Goal: Task Accomplishment & Management: Manage account settings

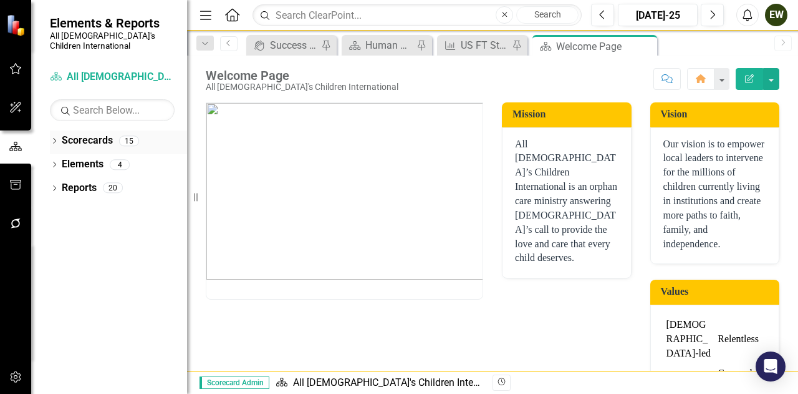
click at [91, 130] on div "Scorecards" at bounding box center [87, 140] width 51 height 21
click at [84, 133] on link "Scorecards" at bounding box center [87, 140] width 51 height 14
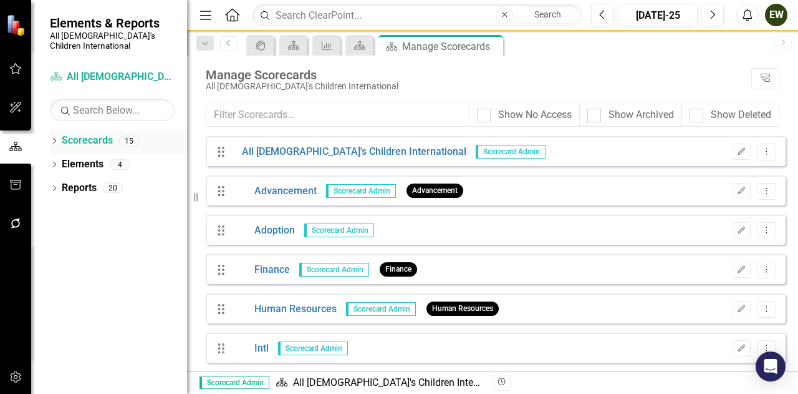
click at [51, 137] on div "Dropdown" at bounding box center [54, 142] width 9 height 11
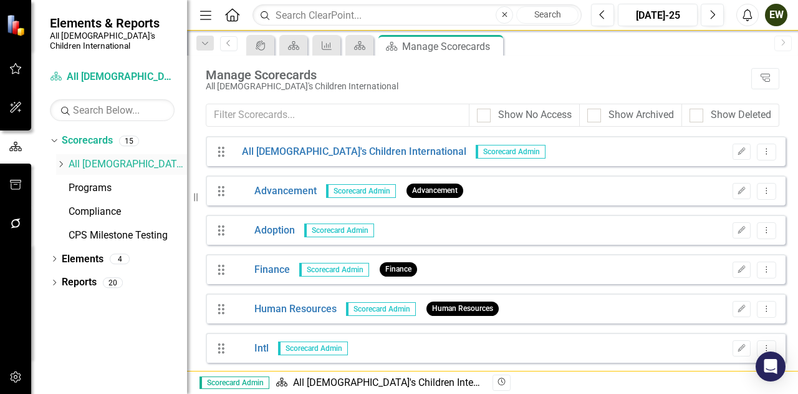
click at [60, 160] on icon "Dropdown" at bounding box center [60, 163] width 9 height 7
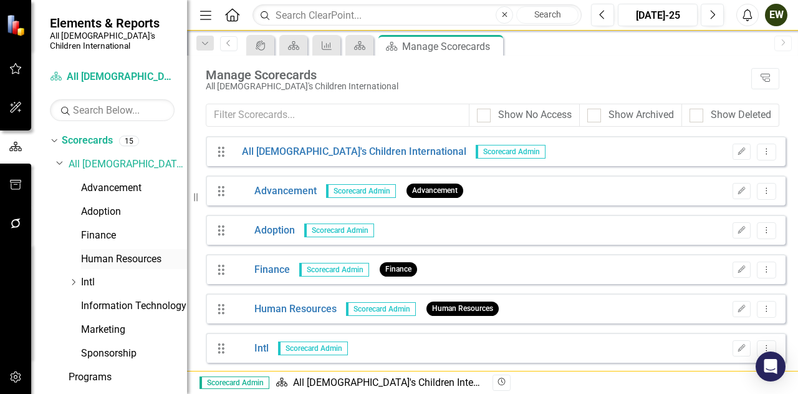
click at [95, 252] on link "Human Resources" at bounding box center [134, 259] width 106 height 14
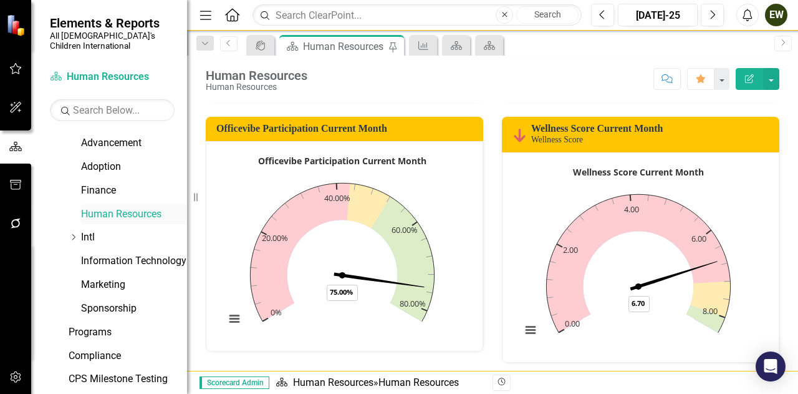
scroll to position [80, 0]
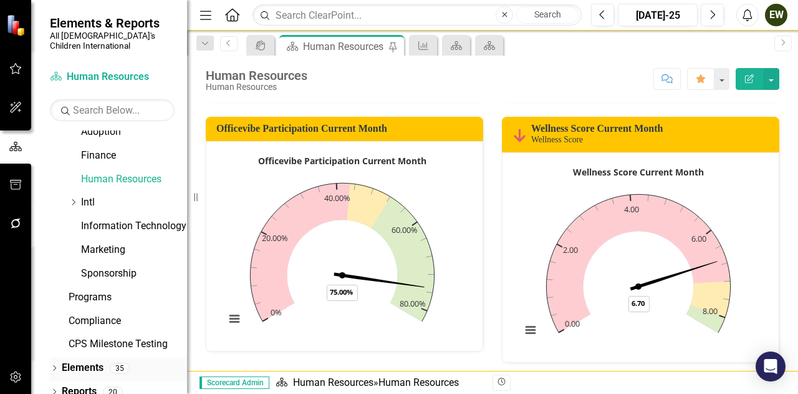
click at [84, 360] on link "Elements" at bounding box center [83, 367] width 42 height 14
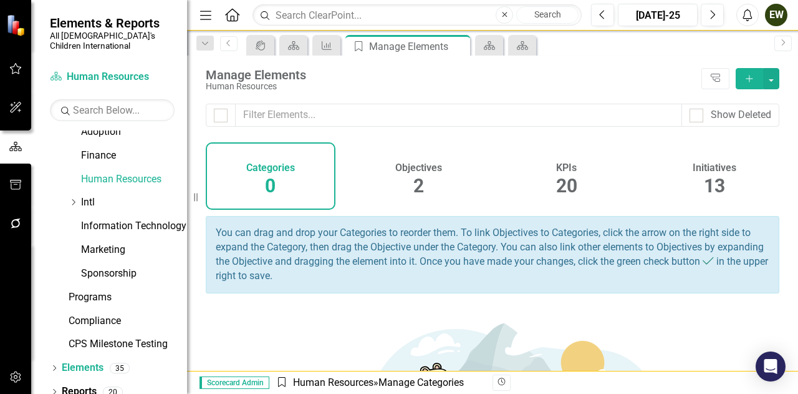
click at [563, 181] on span "20" at bounding box center [566, 186] width 21 height 22
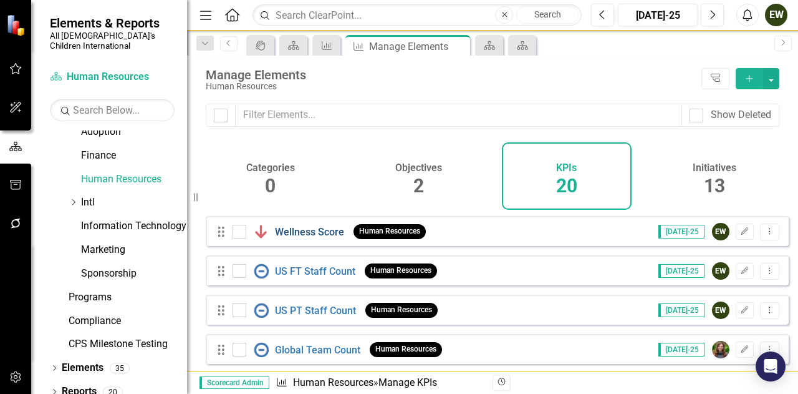
click at [316, 238] on link "Wellness Score" at bounding box center [309, 232] width 69 height 12
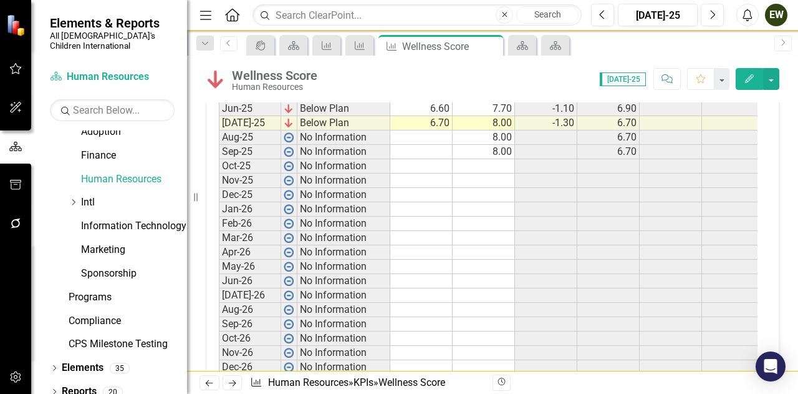
scroll to position [686, 0]
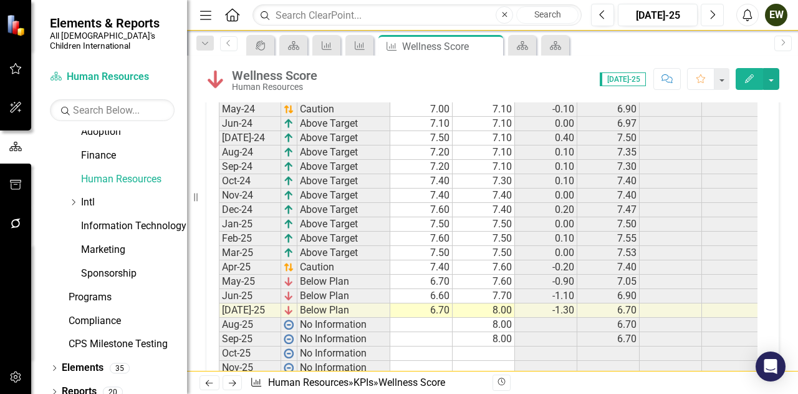
click at [722, 13] on button "Next" at bounding box center [712, 15] width 23 height 22
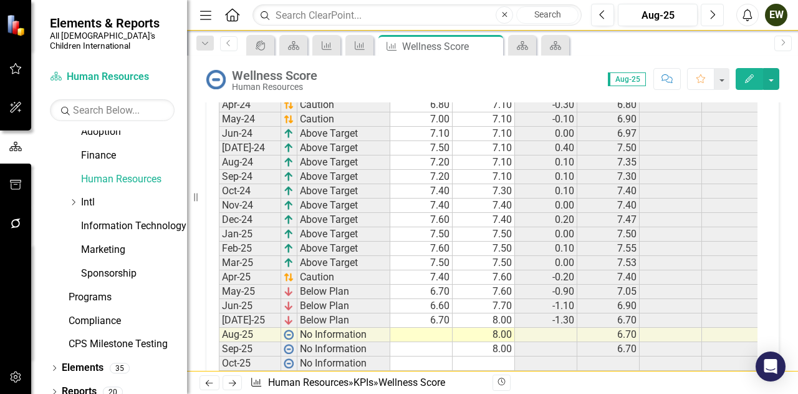
scroll to position [811, 0]
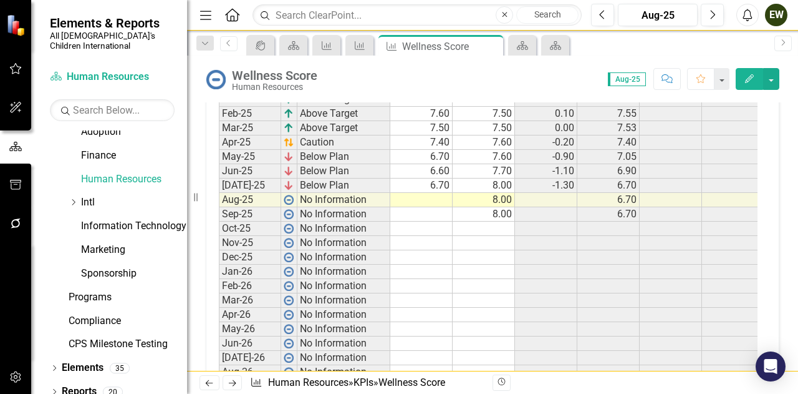
click at [443, 196] on td at bounding box center [421, 200] width 62 height 14
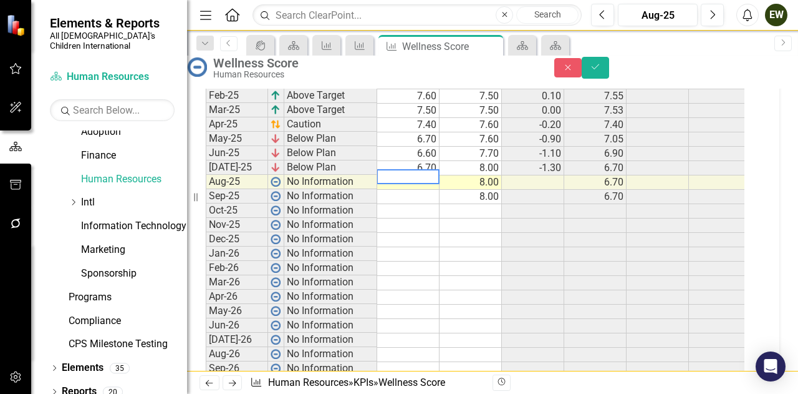
scroll to position [816, 0]
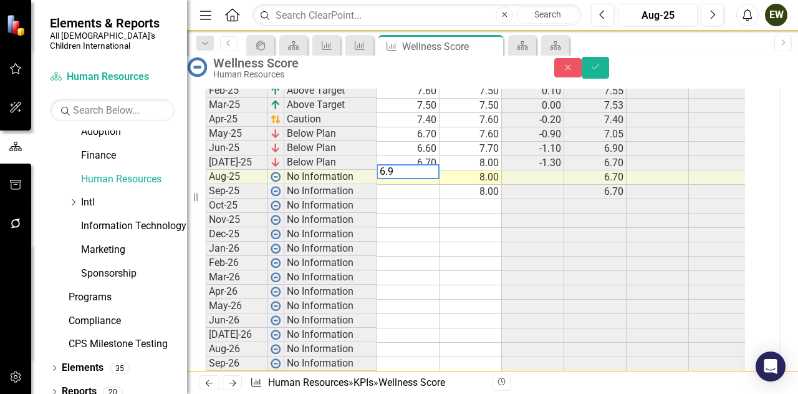
type textarea "6.9"
click at [689, 142] on td at bounding box center [658, 134] width 62 height 14
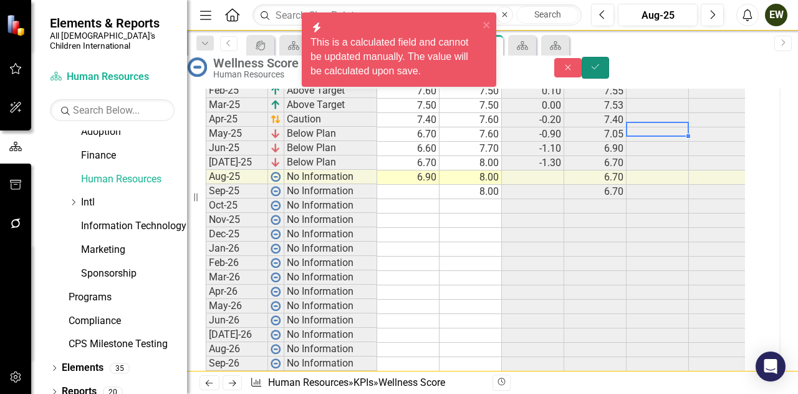
click at [609, 70] on button "Save" at bounding box center [595, 68] width 27 height 22
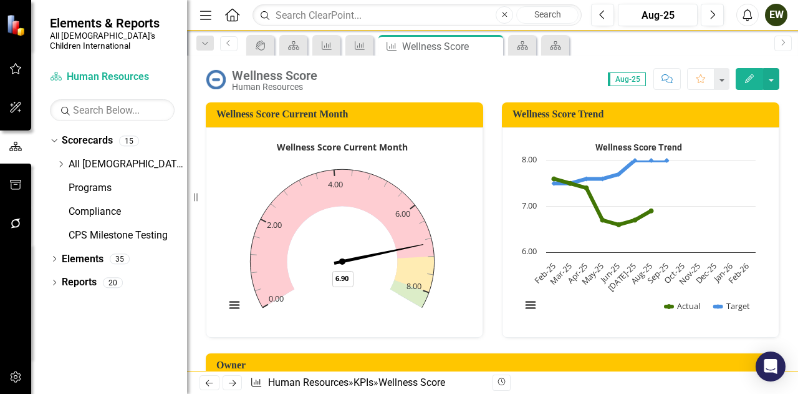
scroll to position [0, 0]
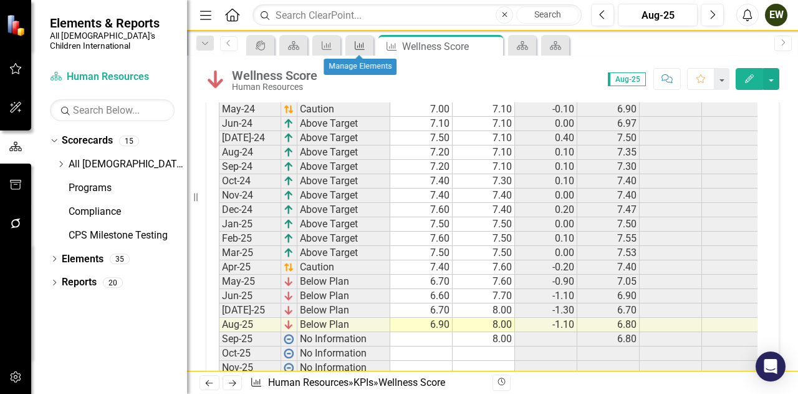
click at [359, 41] on icon "KPI" at bounding box center [360, 46] width 12 height 10
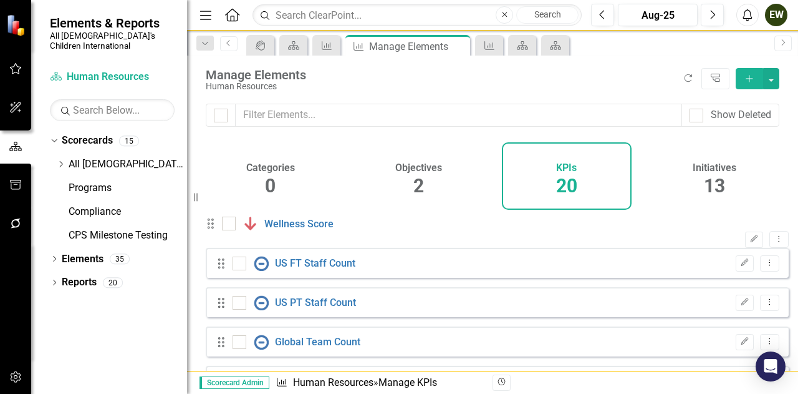
checkbox input "false"
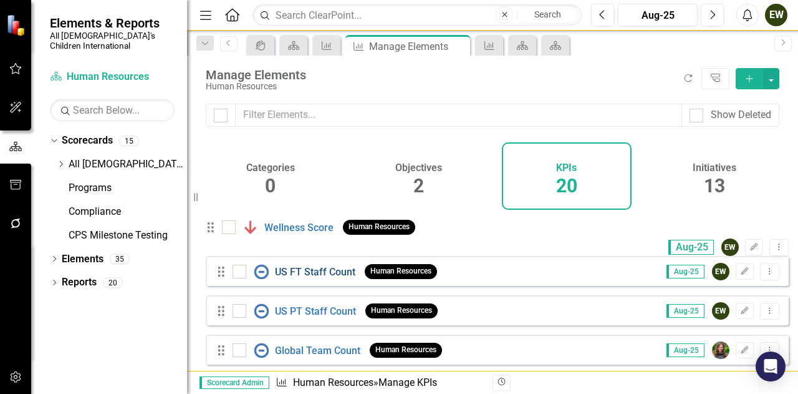
click at [311, 278] on link "US FT Staff Count" at bounding box center [315, 272] width 80 height 12
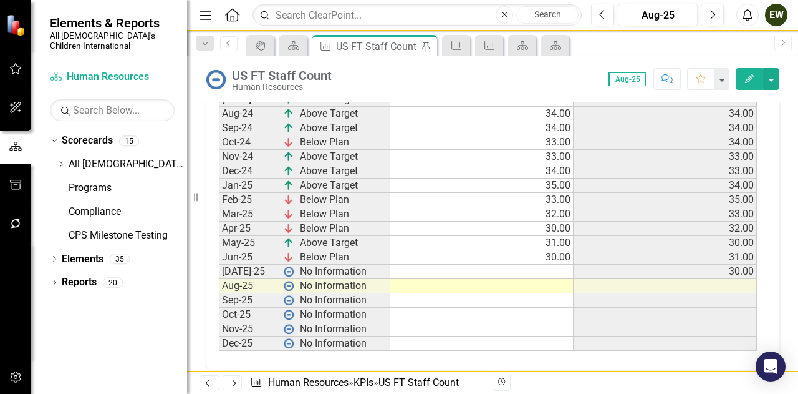
scroll to position [529, 0]
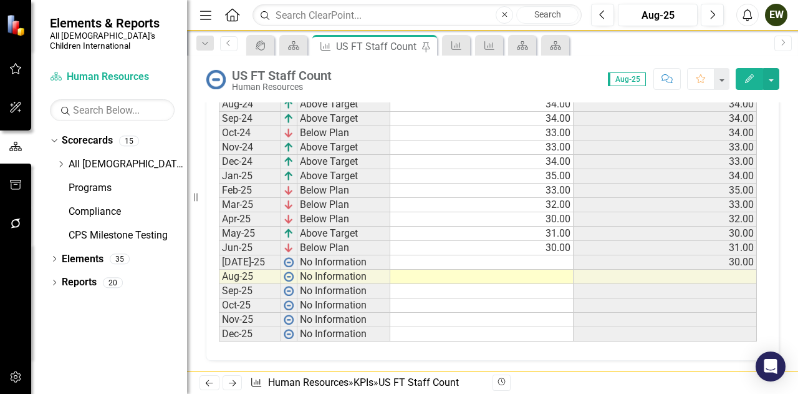
click at [541, 248] on td "30.00" at bounding box center [481, 248] width 183 height 14
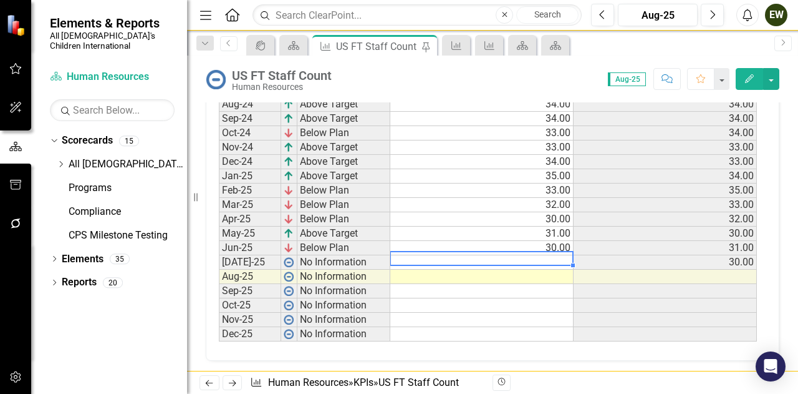
click at [551, 256] on td at bounding box center [481, 262] width 183 height 14
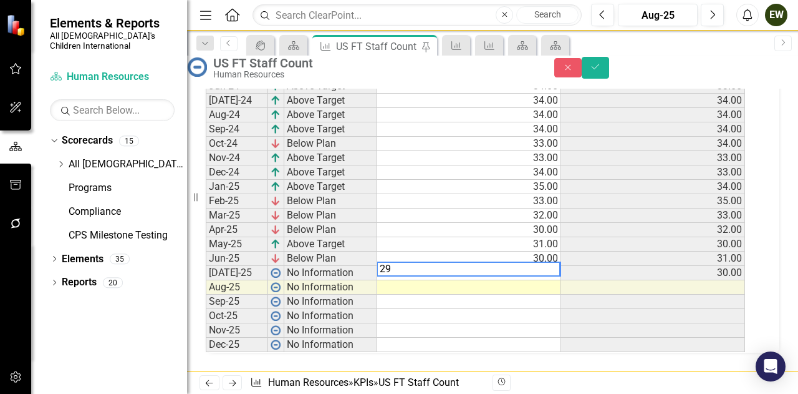
click at [520, 280] on td at bounding box center [469, 287] width 184 height 14
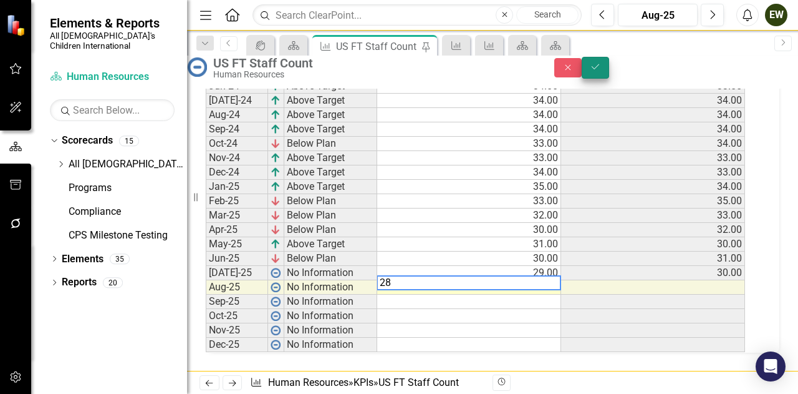
type textarea "28"
click at [601, 71] on icon "Save" at bounding box center [595, 66] width 11 height 9
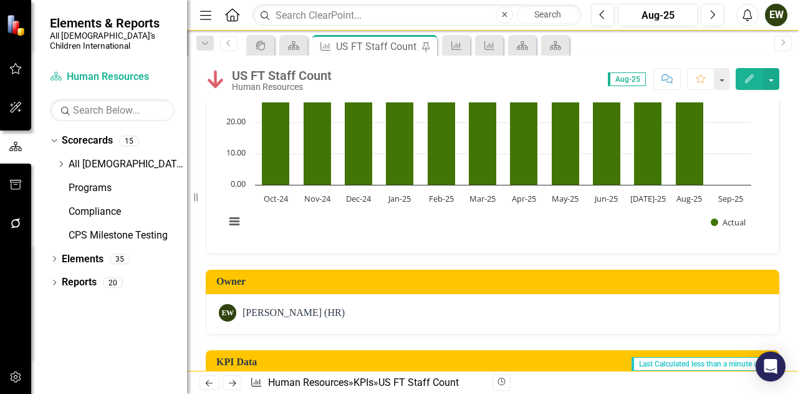
scroll to position [31, 0]
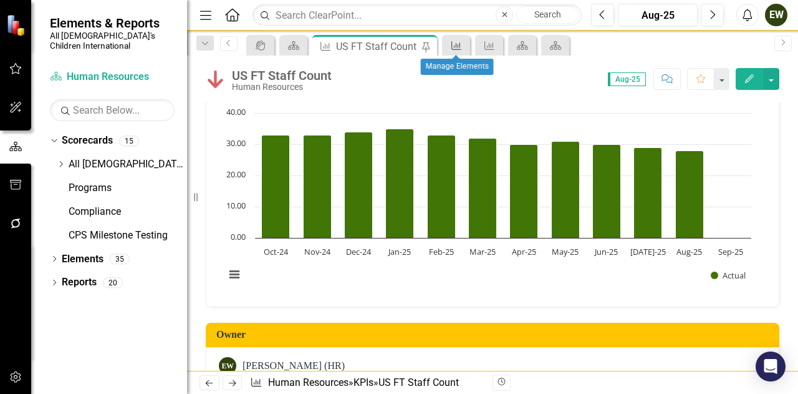
click at [458, 46] on icon at bounding box center [457, 45] width 10 height 9
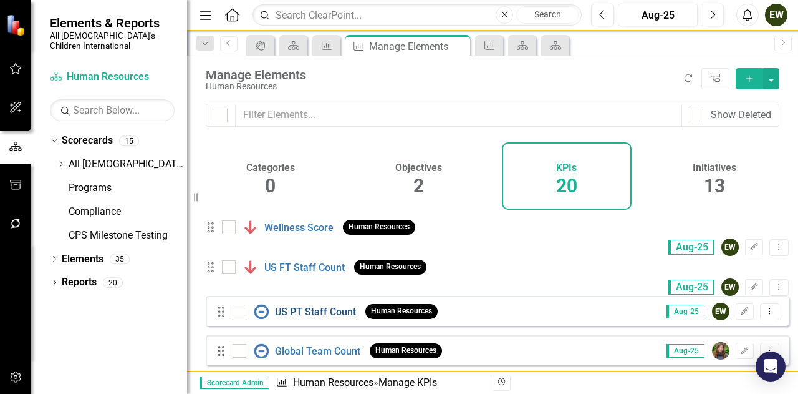
click at [322, 317] on link "US PT Staff Count" at bounding box center [315, 312] width 81 height 12
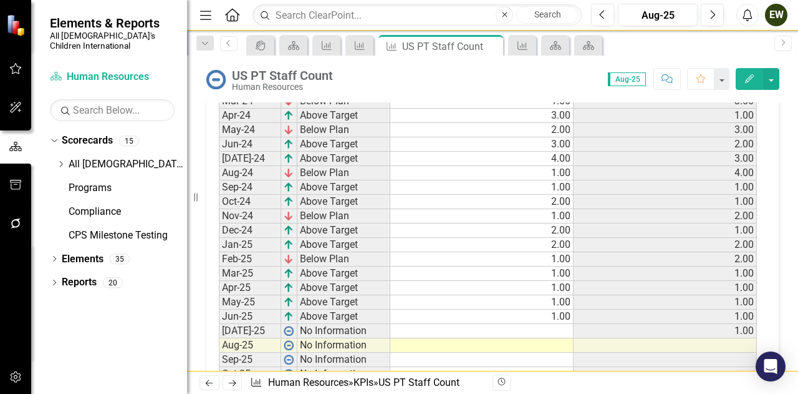
scroll to position [529, 0]
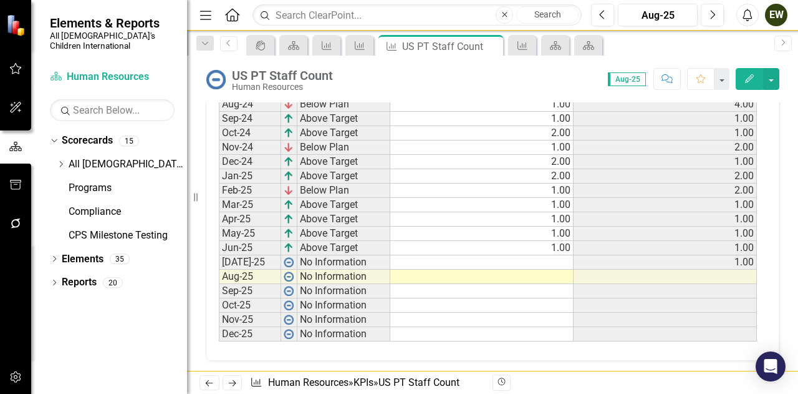
click at [553, 255] on td at bounding box center [481, 262] width 183 height 14
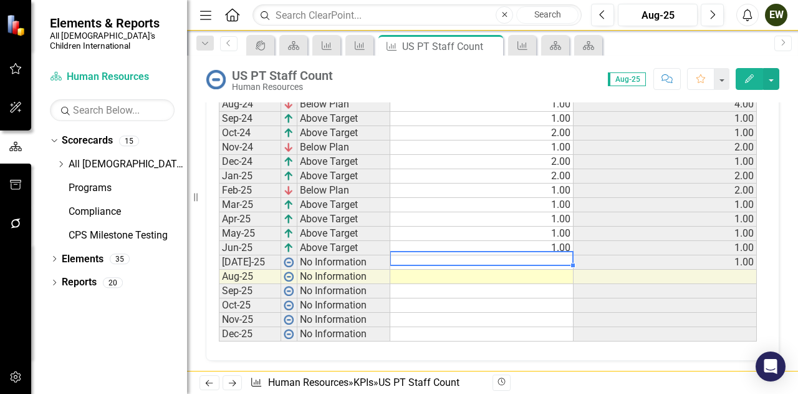
click at [553, 255] on td at bounding box center [481, 262] width 183 height 14
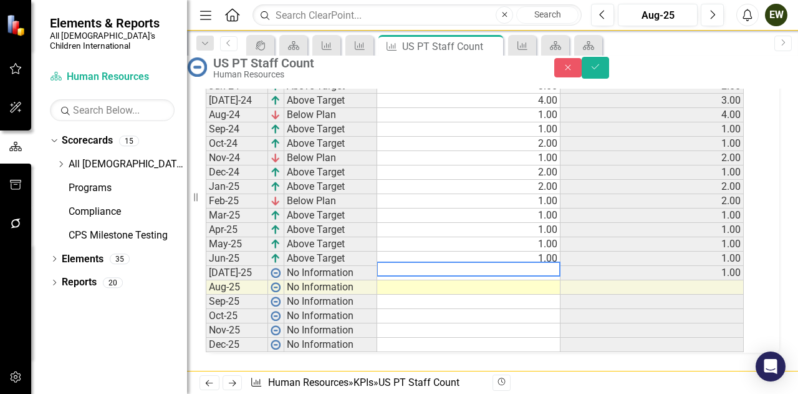
scroll to position [534, 0]
click at [485, 280] on td at bounding box center [469, 287] width 184 height 14
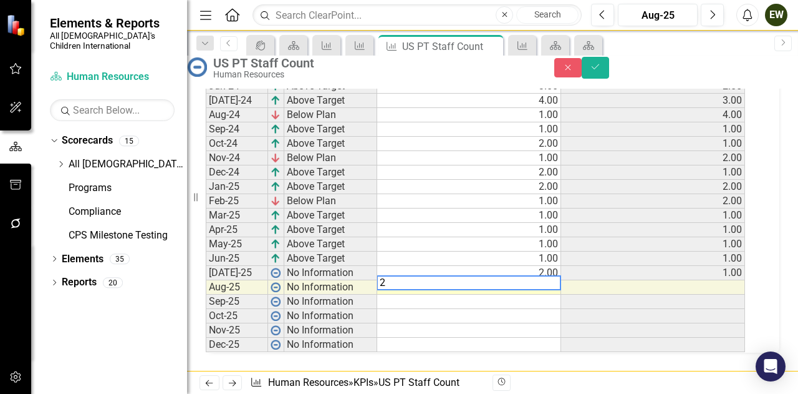
type textarea "2"
click at [781, 71] on div "Close Save" at bounding box center [676, 68] width 244 height 22
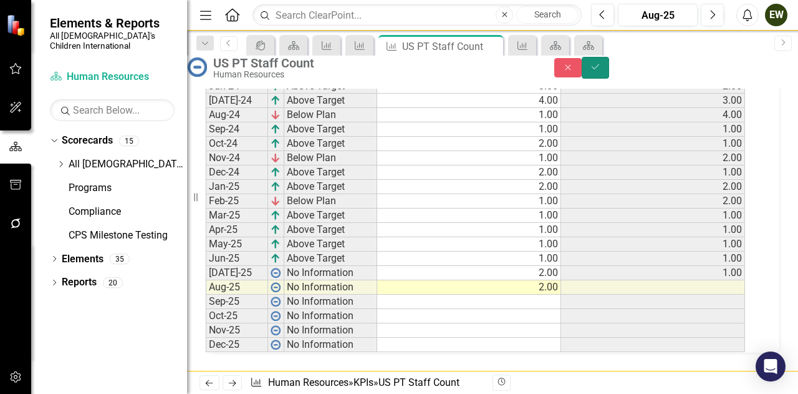
click at [609, 69] on button "Save" at bounding box center [595, 68] width 27 height 22
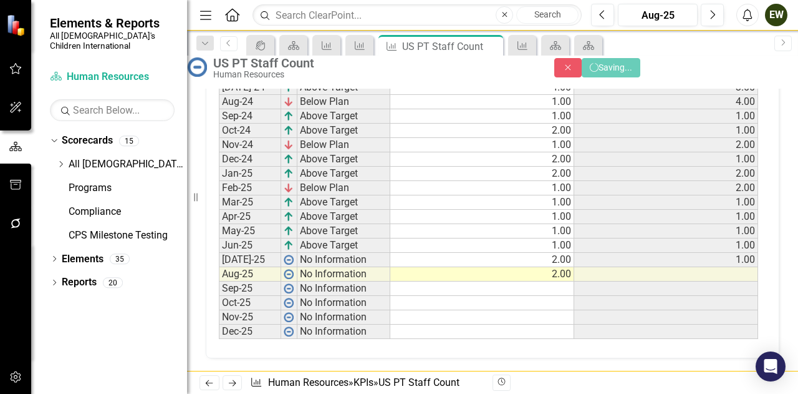
scroll to position [529, 0]
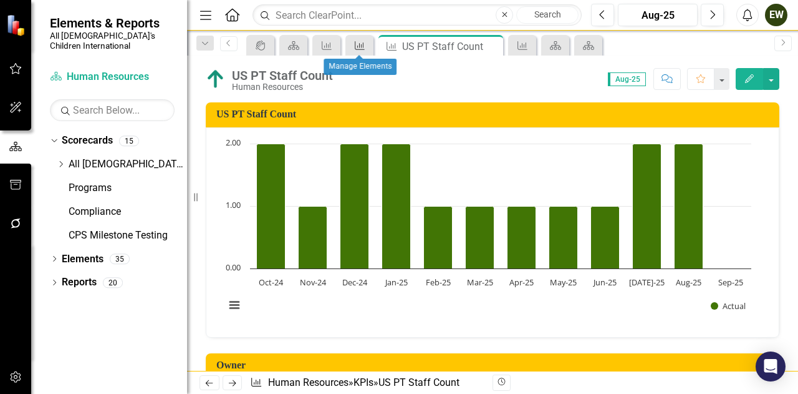
click at [363, 45] on icon at bounding box center [360, 45] width 10 height 9
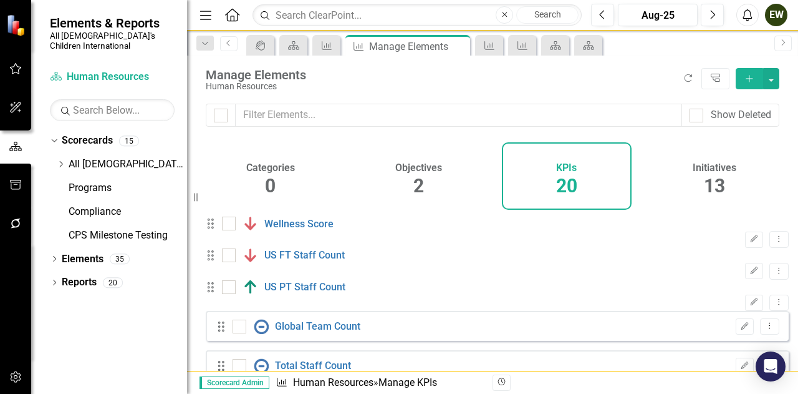
checkbox input "false"
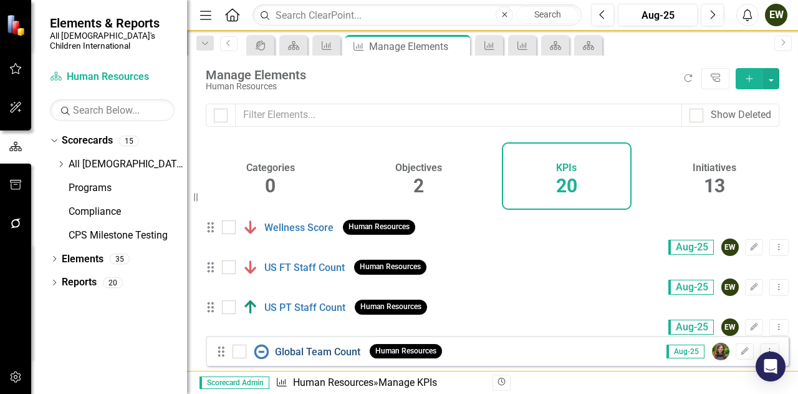
click at [310, 357] on link "Global Team Count" at bounding box center [317, 351] width 85 height 12
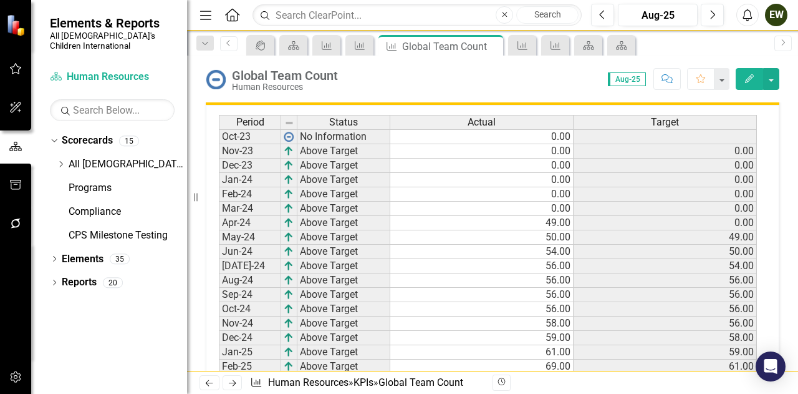
scroll to position [561, 0]
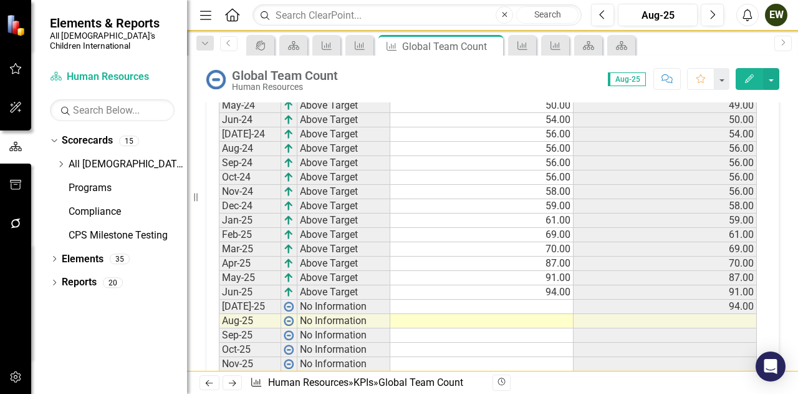
click at [524, 305] on td at bounding box center [481, 306] width 183 height 14
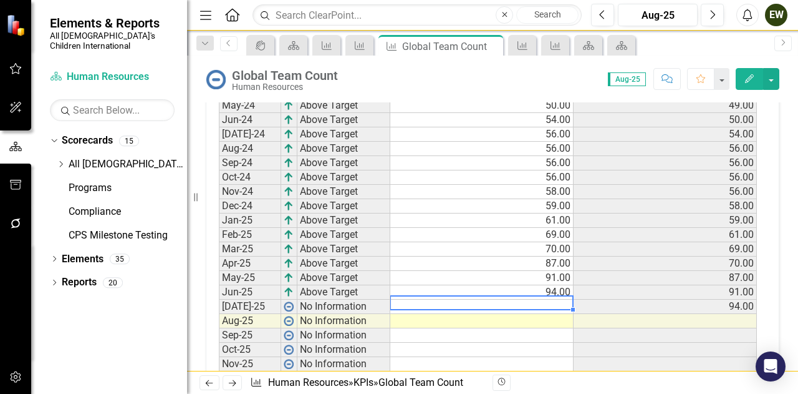
click at [524, 305] on td at bounding box center [481, 306] width 183 height 14
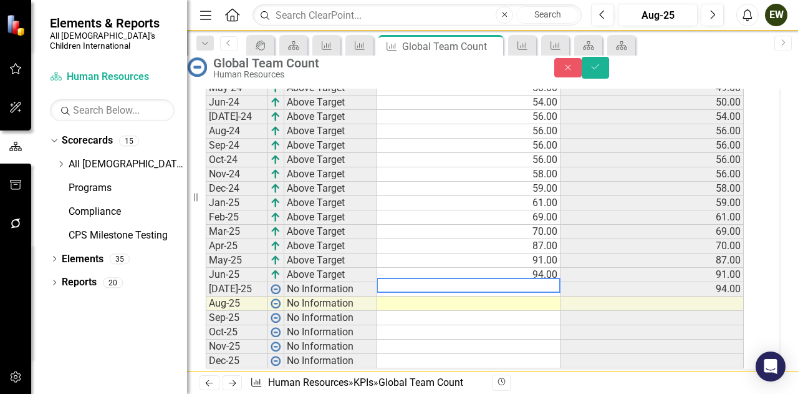
click at [524, 292] on textarea at bounding box center [469, 285] width 184 height 15
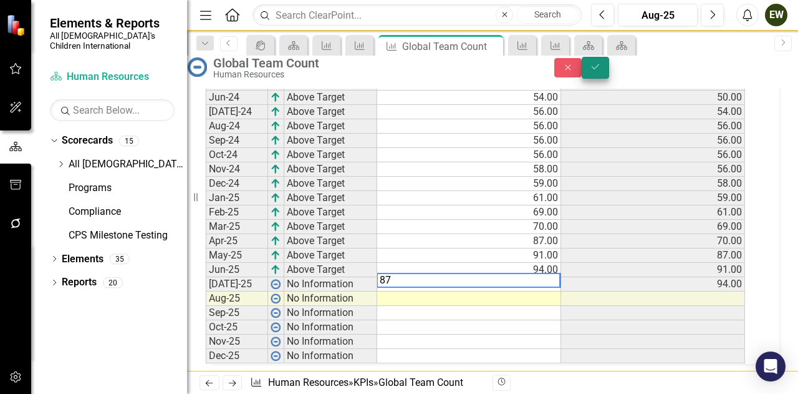
type textarea "87"
click at [601, 71] on icon "Save" at bounding box center [595, 66] width 11 height 9
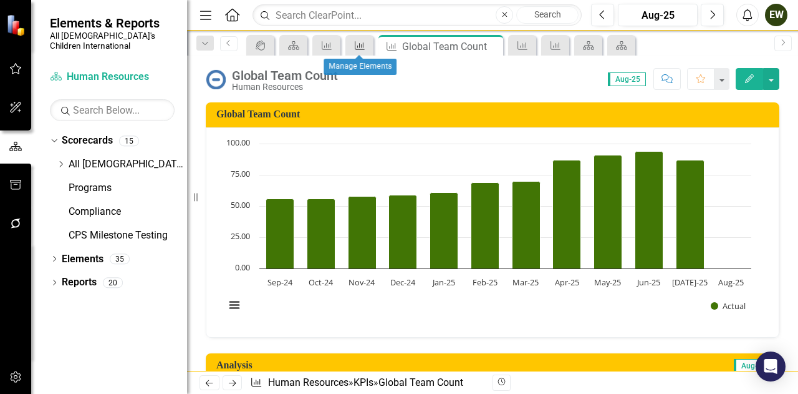
click at [365, 47] on icon "KPI" at bounding box center [360, 46] width 12 height 10
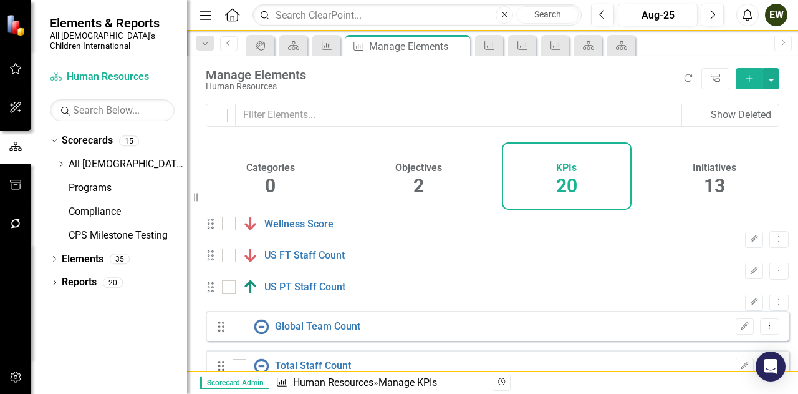
checkbox input "false"
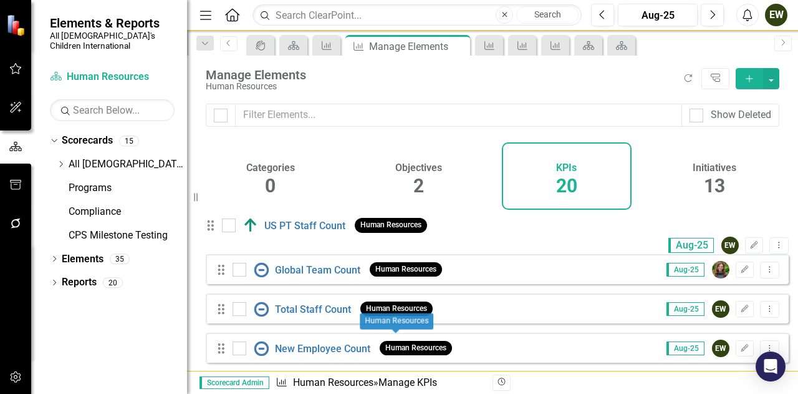
scroll to position [62, 0]
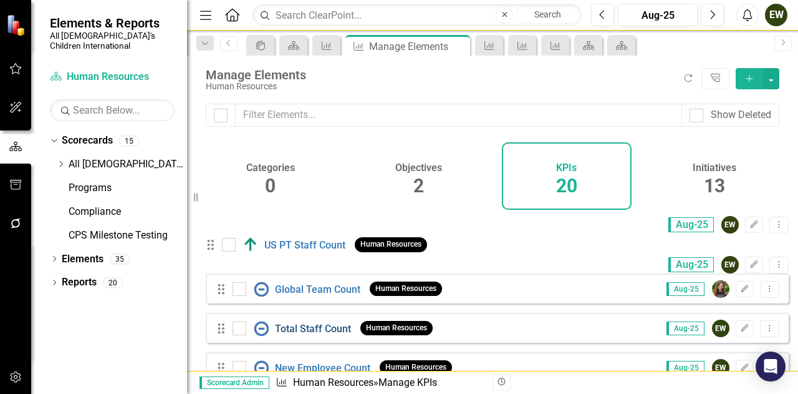
click at [325, 334] on link "Total Staff Count" at bounding box center [313, 328] width 76 height 12
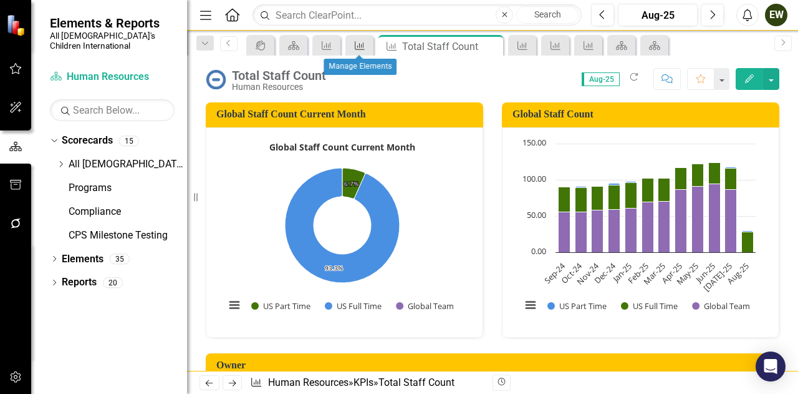
click at [364, 41] on icon "KPI" at bounding box center [360, 46] width 12 height 10
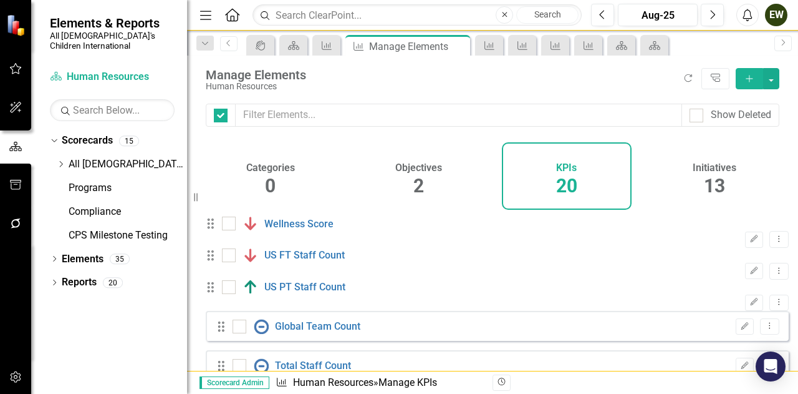
checkbox input "false"
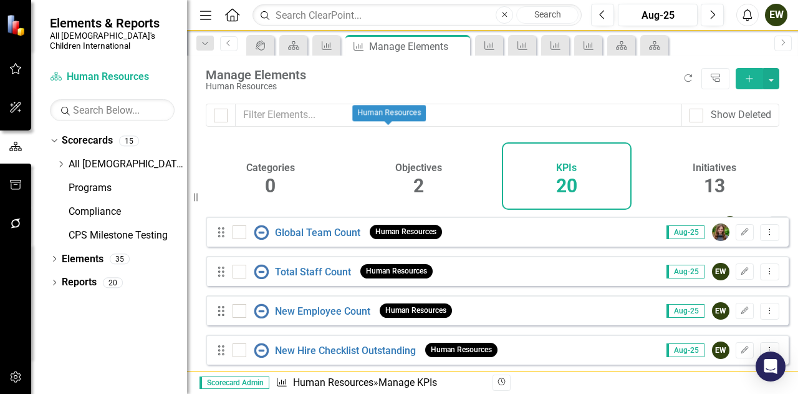
scroll to position [187, 0]
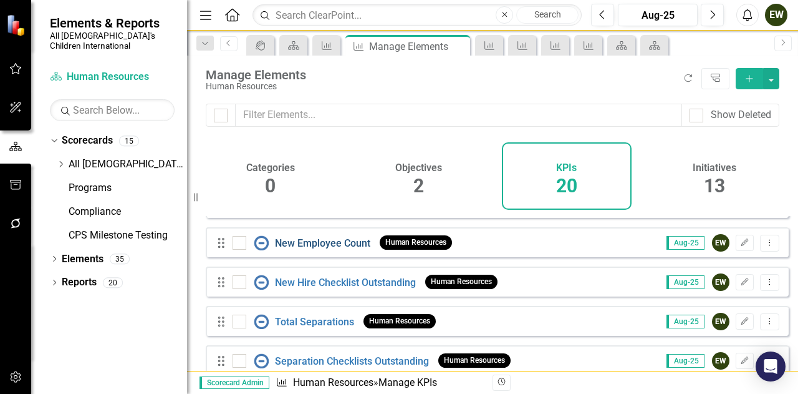
click at [328, 246] on link "New Employee Count" at bounding box center [322, 243] width 95 height 12
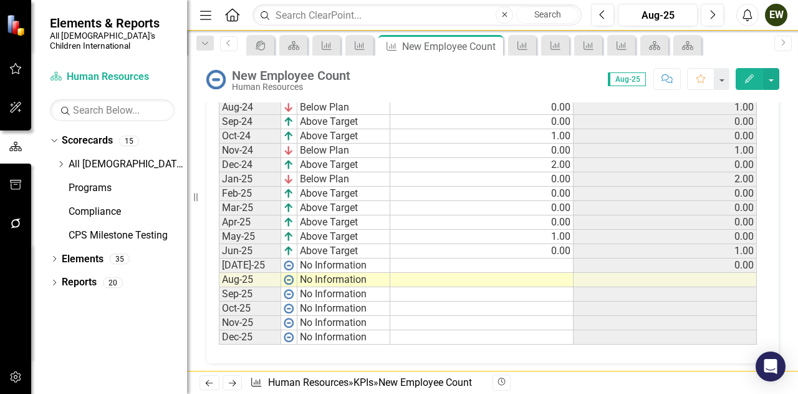
scroll to position [529, 0]
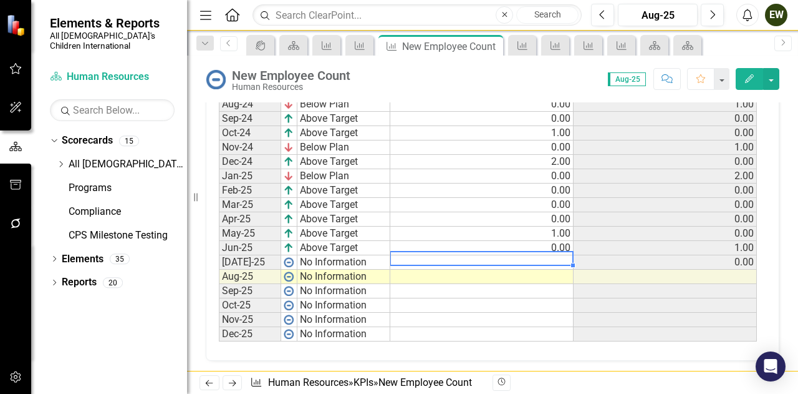
click at [551, 255] on td at bounding box center [481, 262] width 183 height 14
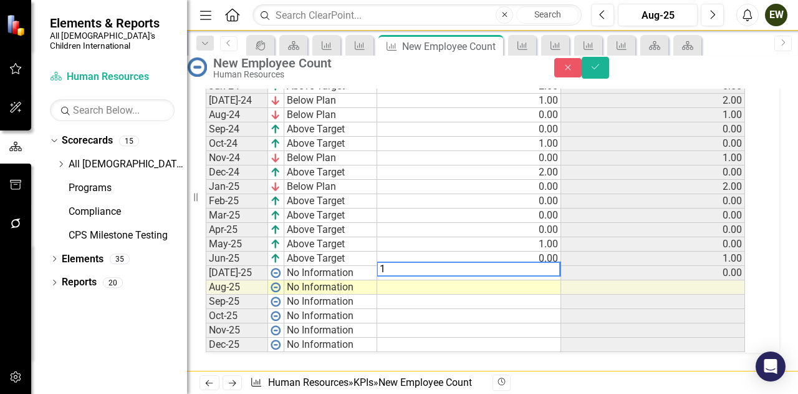
scroll to position [534, 0]
click at [552, 280] on td at bounding box center [469, 287] width 184 height 14
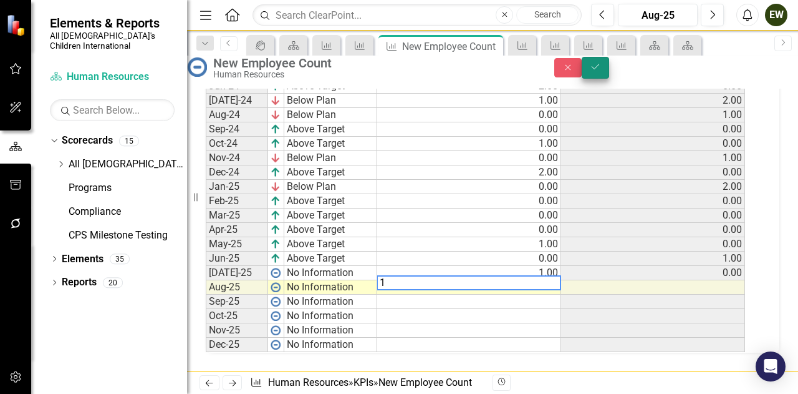
type textarea "1"
click at [609, 63] on button "Save" at bounding box center [595, 68] width 27 height 22
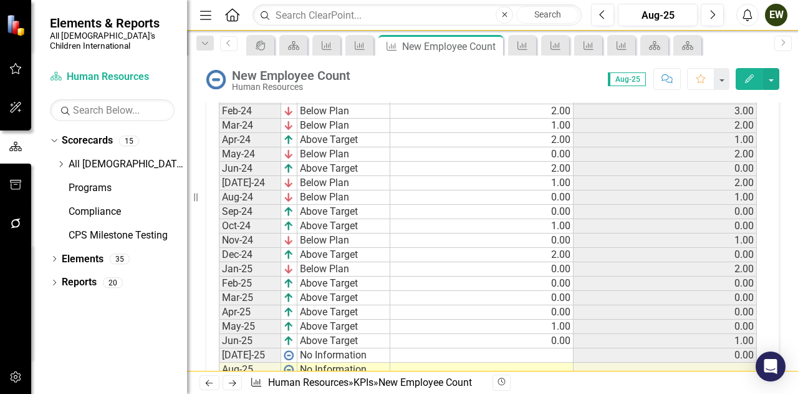
scroll to position [529, 0]
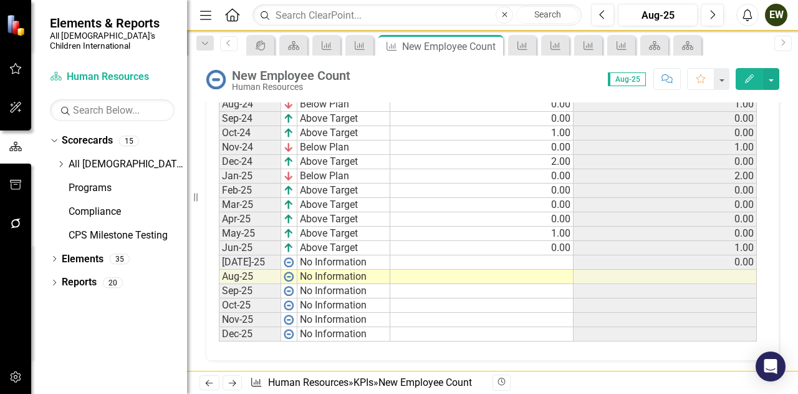
click at [545, 255] on td at bounding box center [481, 262] width 183 height 14
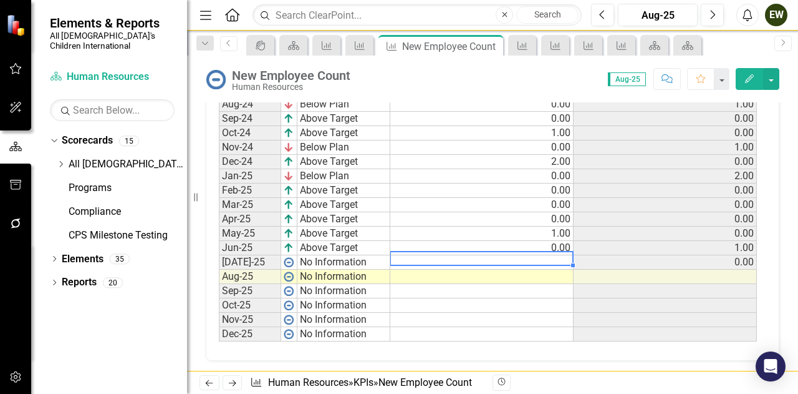
click at [545, 255] on td at bounding box center [481, 262] width 183 height 14
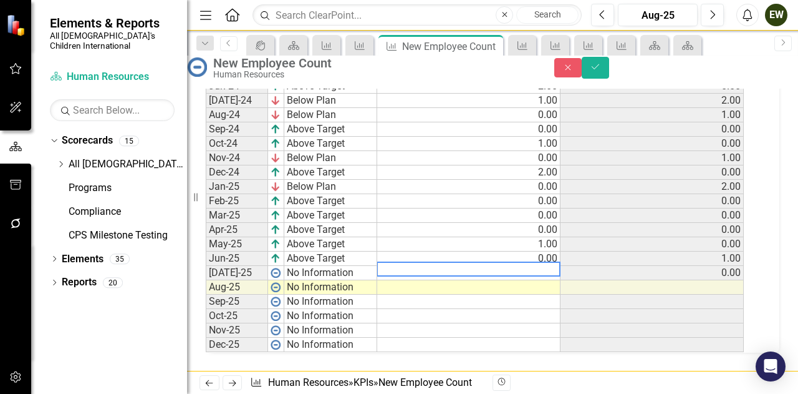
scroll to position [534, 0]
click at [545, 261] on textarea at bounding box center [469, 268] width 184 height 15
type textarea "1"
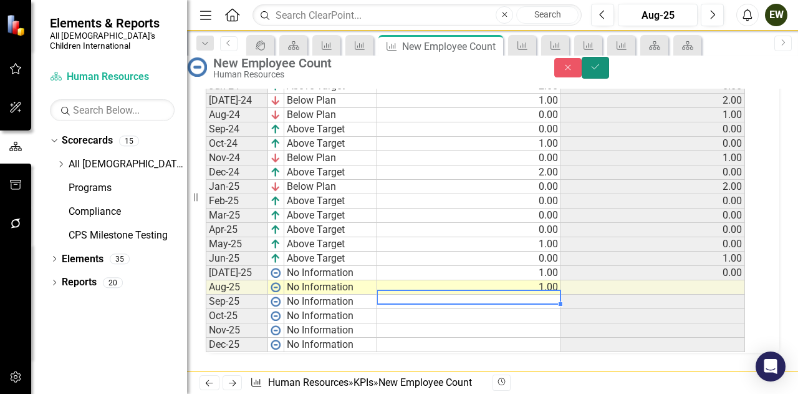
click at [601, 71] on icon "Save" at bounding box center [595, 66] width 11 height 9
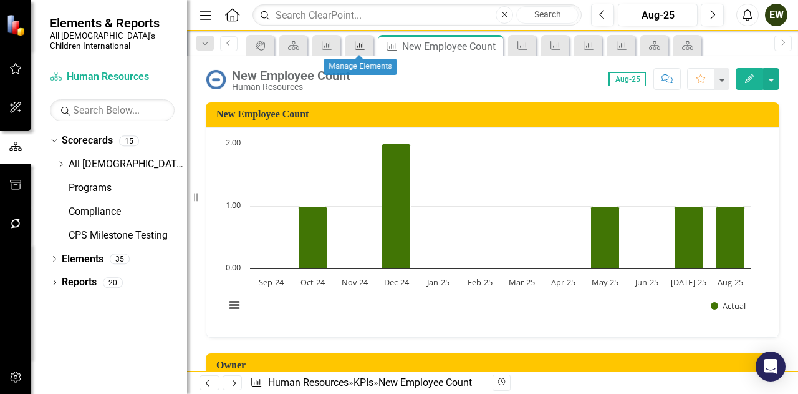
click at [361, 41] on icon "KPI" at bounding box center [360, 46] width 12 height 10
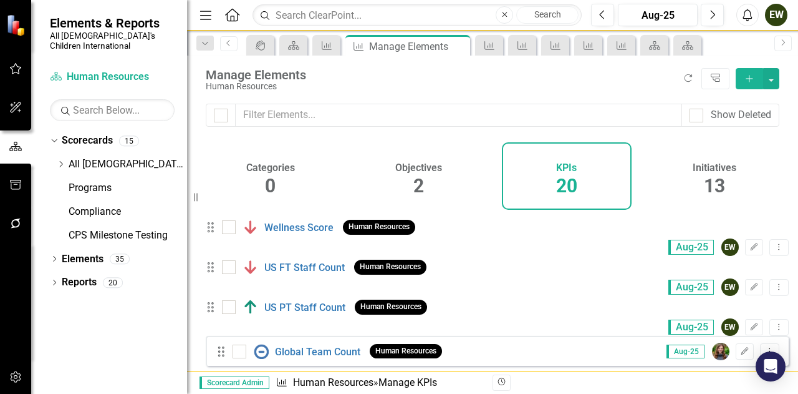
checkbox input "false"
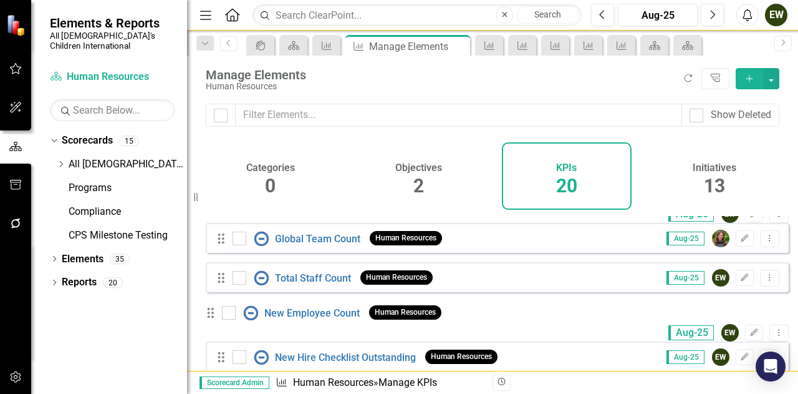
scroll to position [125, 0]
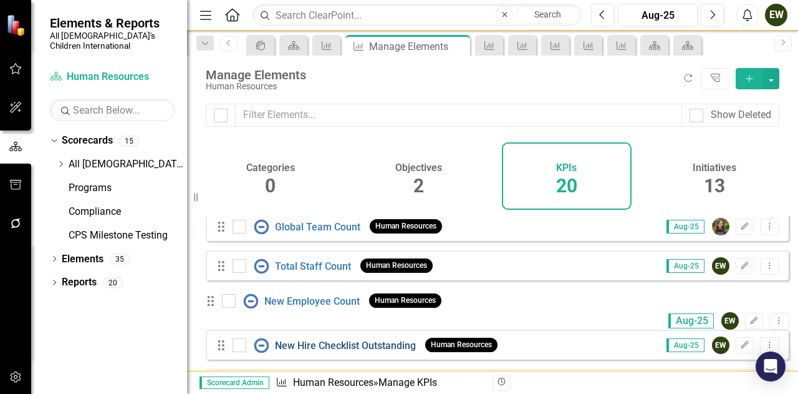
click at [367, 351] on link "New Hire Checklist Outstanding" at bounding box center [345, 345] width 141 height 12
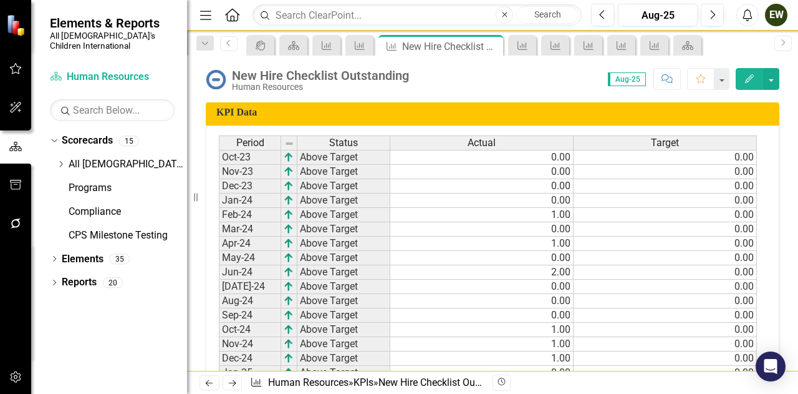
scroll to position [499, 0]
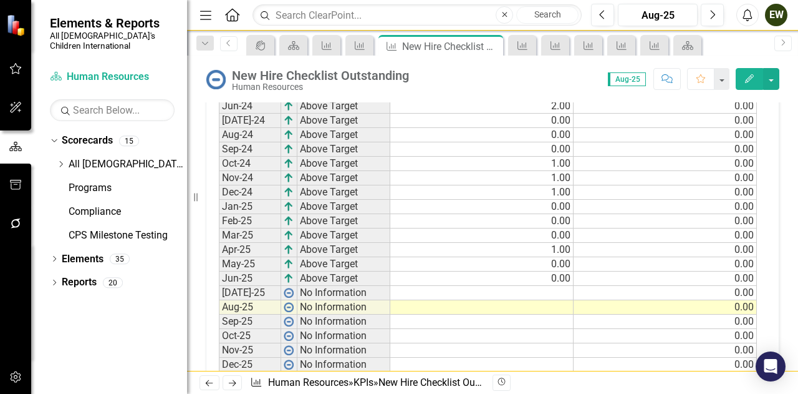
click at [565, 288] on td at bounding box center [481, 293] width 183 height 14
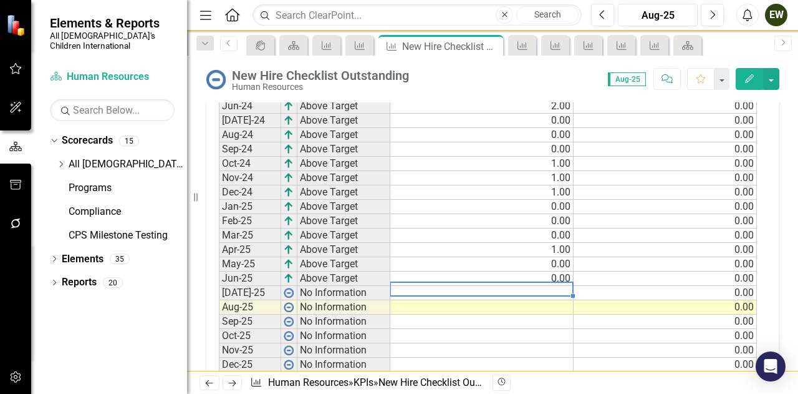
click at [565, 288] on td at bounding box center [481, 293] width 183 height 14
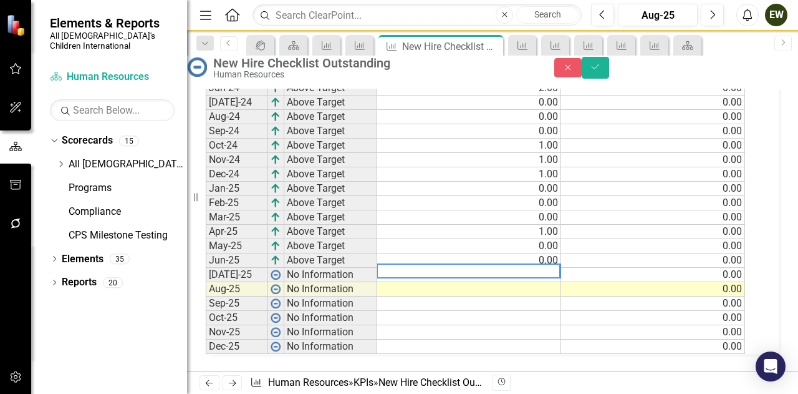
scroll to position [504, 0]
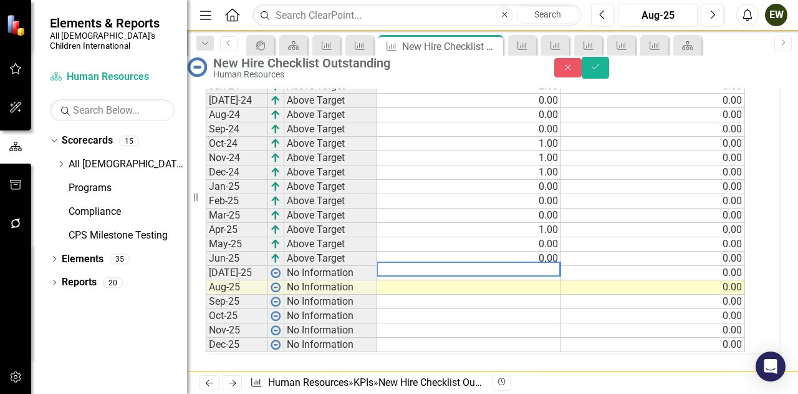
type textarea "1"
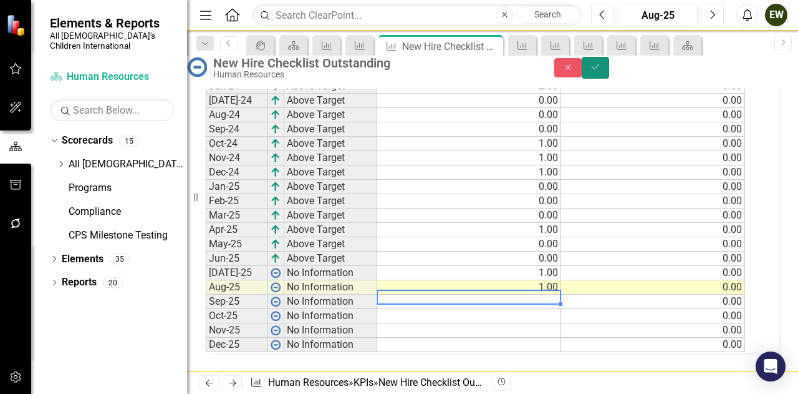
click at [601, 71] on icon "Save" at bounding box center [595, 66] width 11 height 9
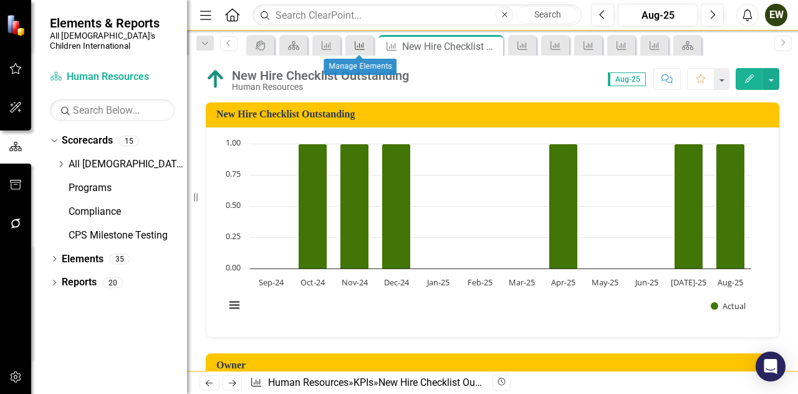
click at [363, 42] on icon "KPI" at bounding box center [360, 46] width 12 height 10
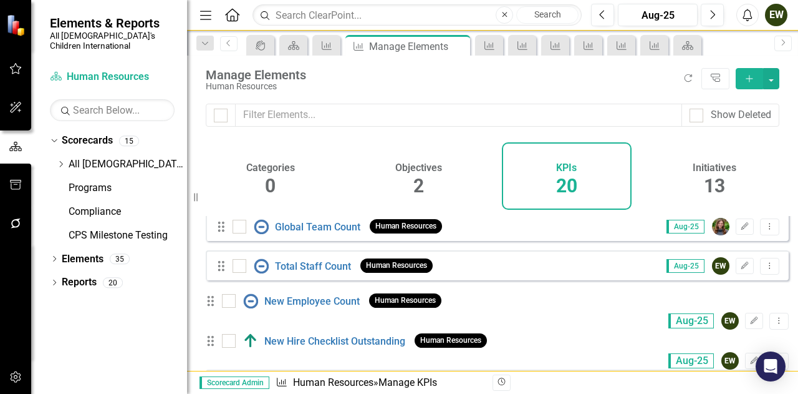
scroll to position [187, 0]
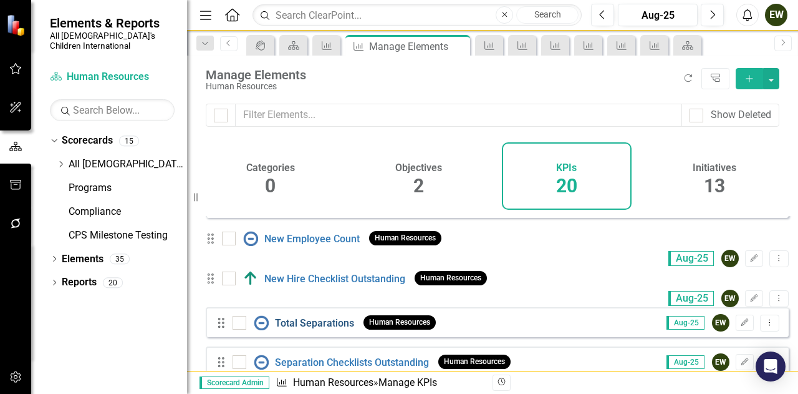
click at [339, 326] on link "Total Separations" at bounding box center [314, 323] width 79 height 12
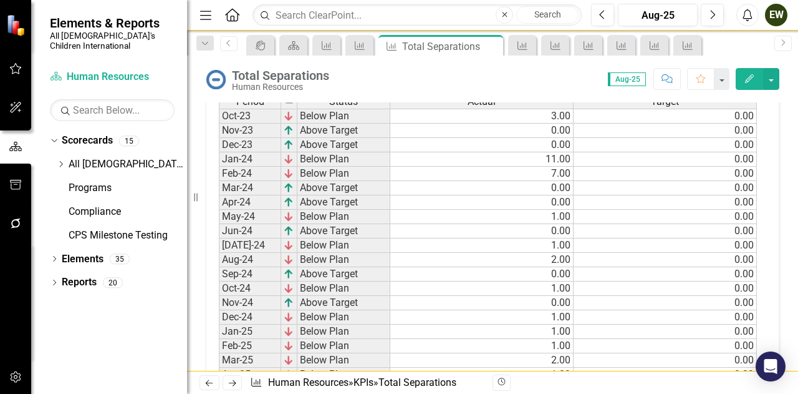
scroll to position [529, 0]
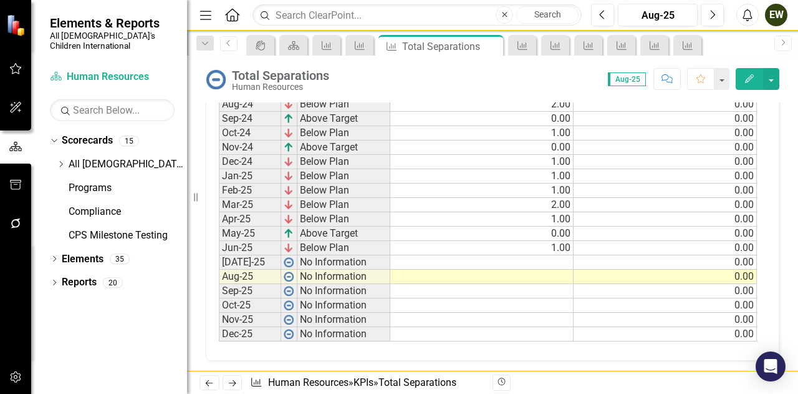
click at [541, 255] on td at bounding box center [481, 262] width 183 height 14
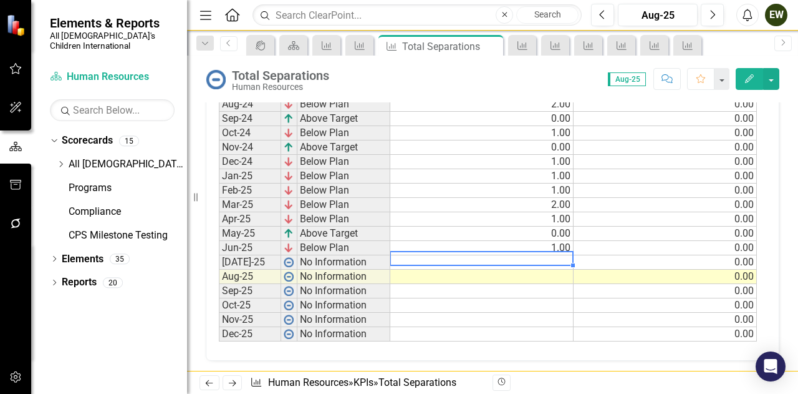
click at [541, 255] on td at bounding box center [481, 262] width 183 height 14
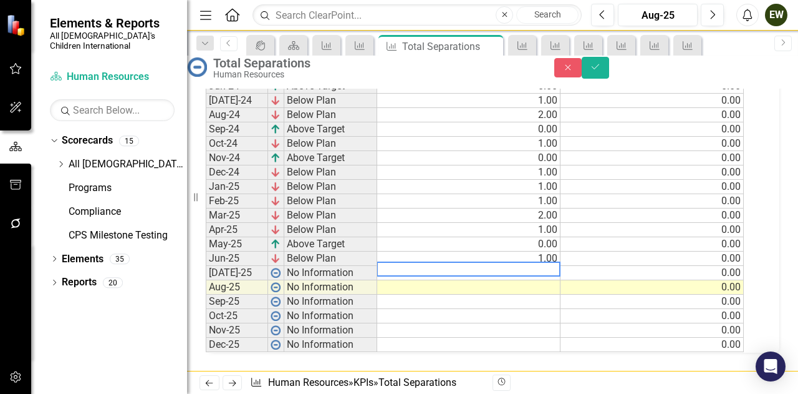
scroll to position [534, 0]
type textarea "1"
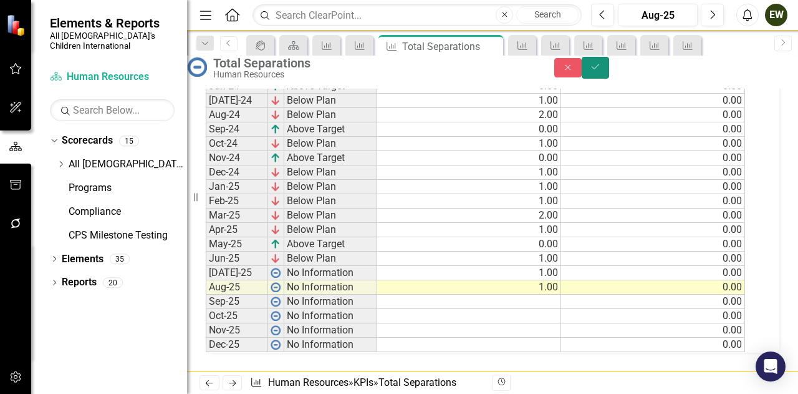
click at [601, 70] on icon "Save" at bounding box center [595, 66] width 11 height 9
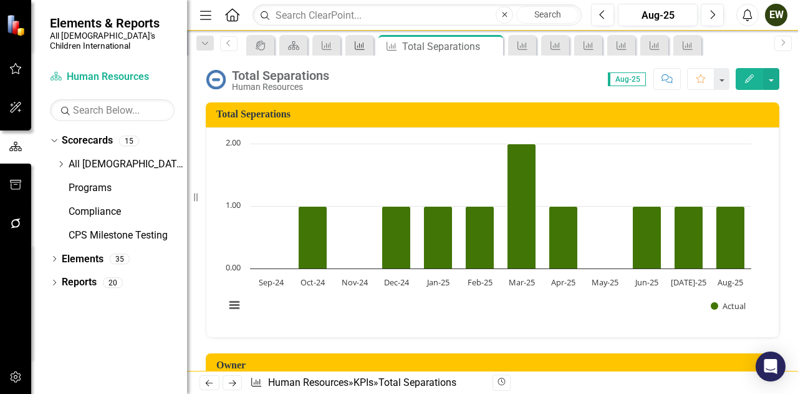
click at [360, 41] on icon "KPI" at bounding box center [360, 46] width 12 height 10
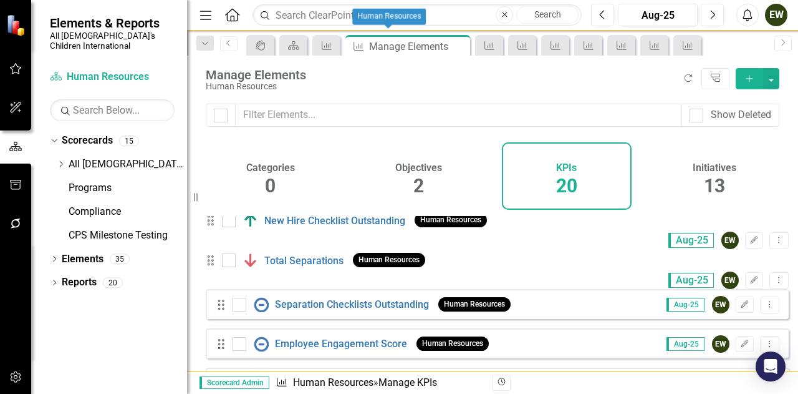
scroll to position [249, 0]
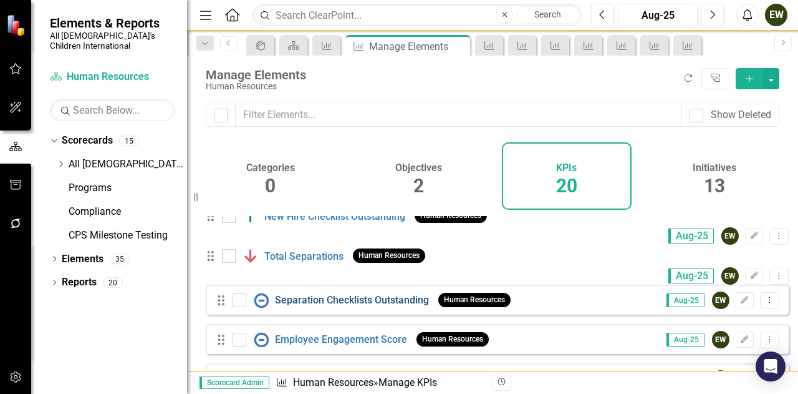
click at [340, 305] on link "Separation Checklists Outstanding" at bounding box center [352, 300] width 154 height 12
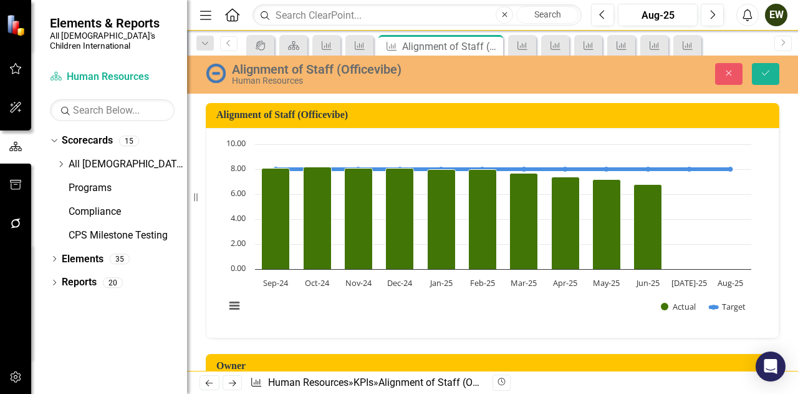
scroll to position [534, 0]
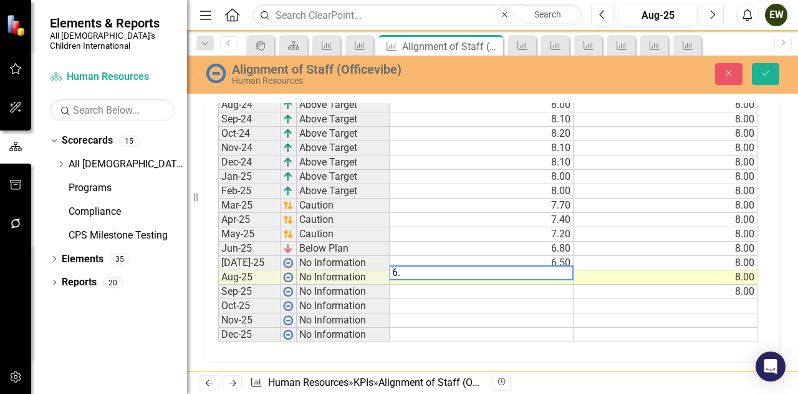
type textarea "6.8"
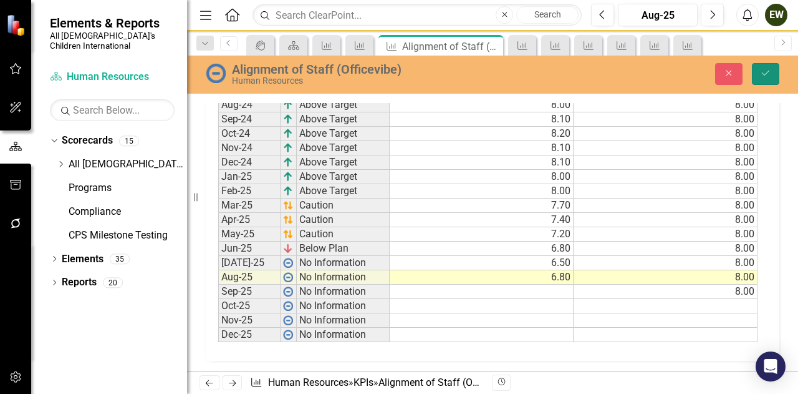
click at [763, 71] on icon "Save" at bounding box center [765, 73] width 11 height 9
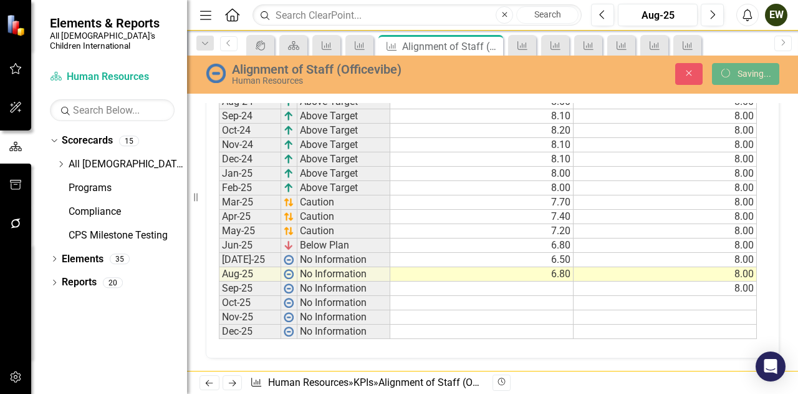
scroll to position [0, 0]
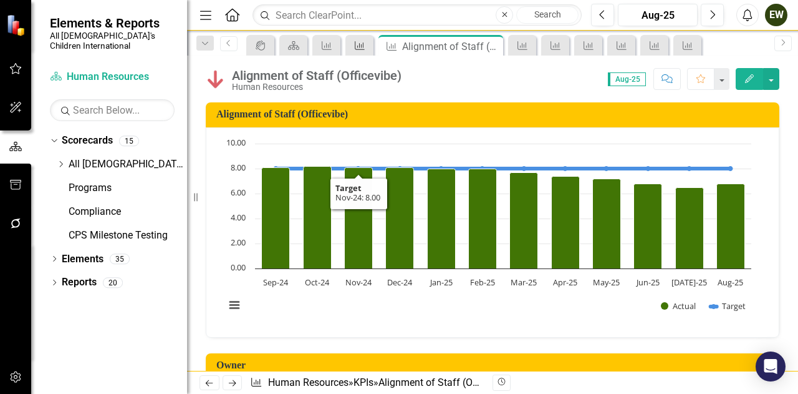
click at [359, 46] on icon "KPI" at bounding box center [360, 46] width 12 height 10
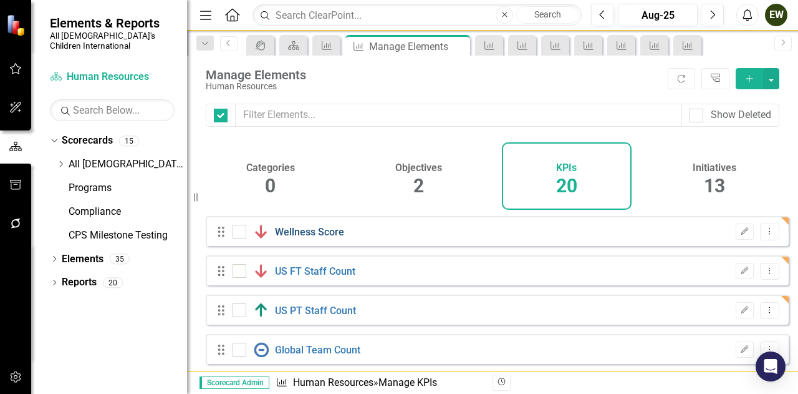
checkbox input "false"
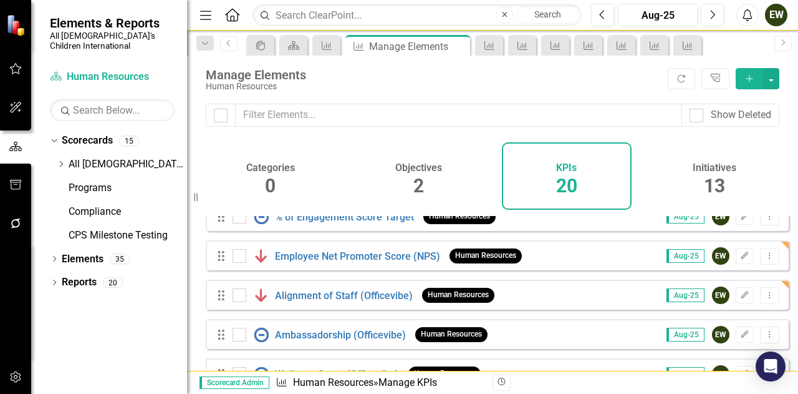
scroll to position [437, 0]
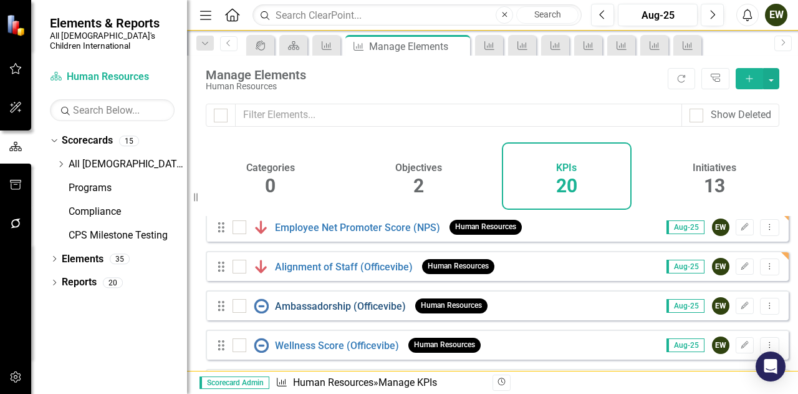
click at [322, 312] on link "Ambassadorship (Officevibe)" at bounding box center [340, 306] width 131 height 12
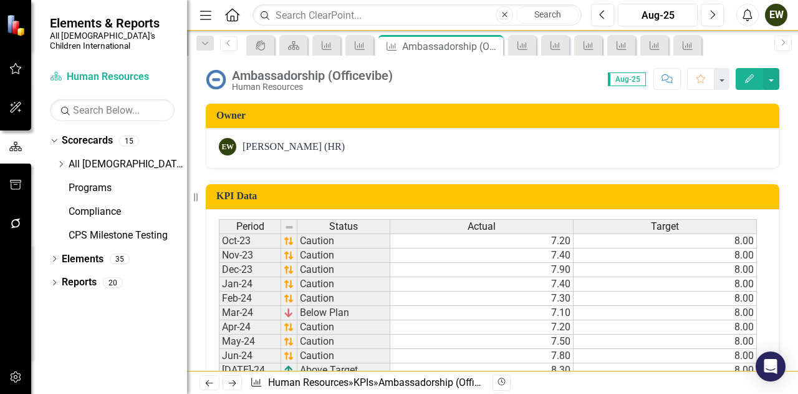
scroll to position [499, 0]
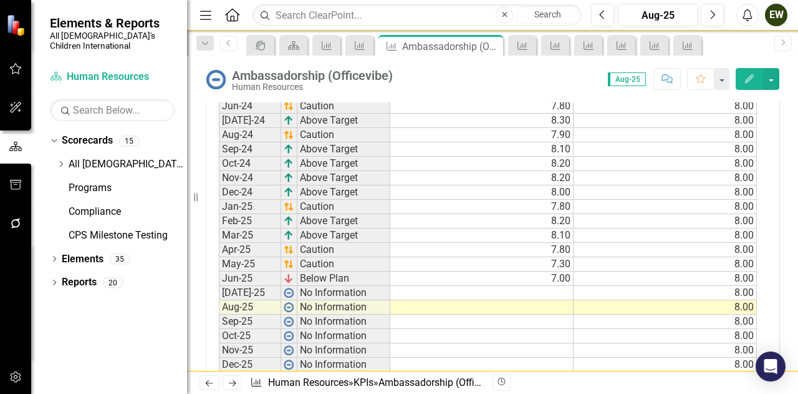
click at [567, 289] on td at bounding box center [481, 293] width 183 height 14
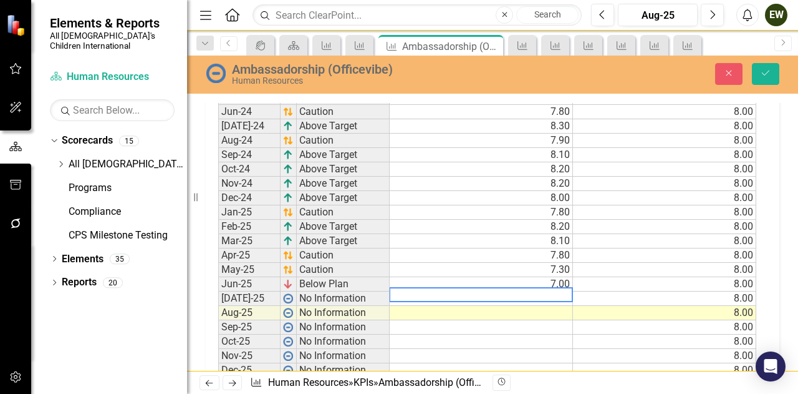
scroll to position [504, 0]
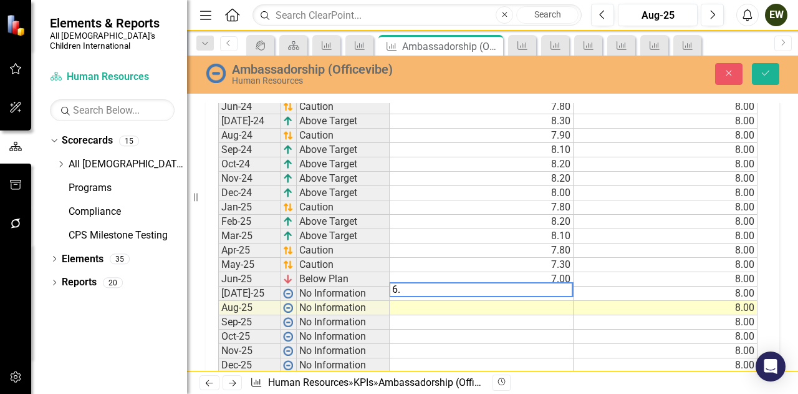
type textarea "6.7"
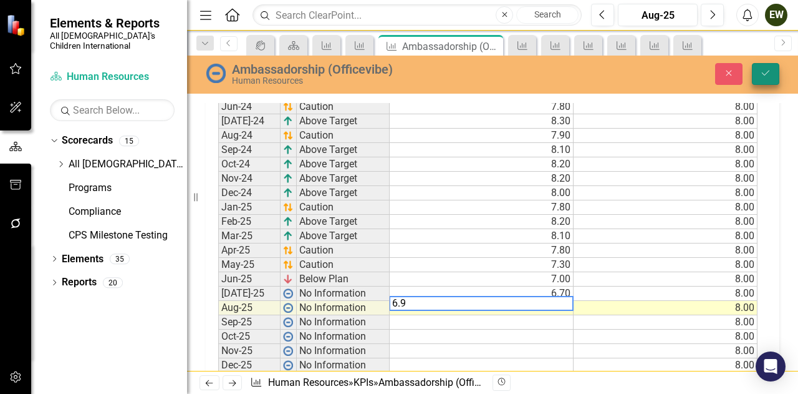
type textarea "6.9"
click at [773, 69] on button "Save" at bounding box center [765, 74] width 27 height 22
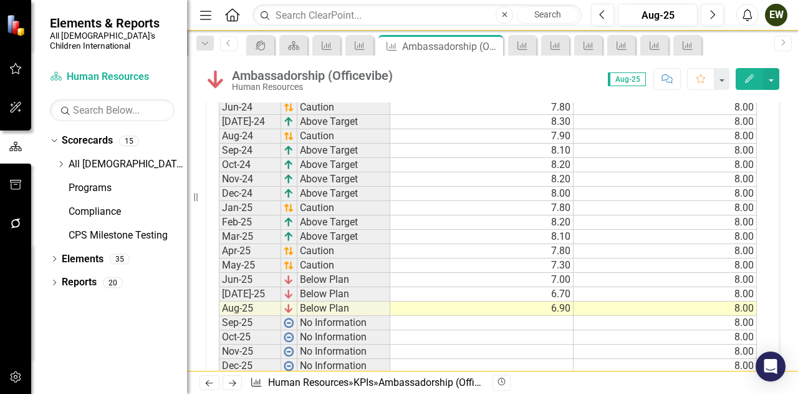
scroll to position [499, 0]
click at [364, 42] on icon "KPI" at bounding box center [360, 46] width 12 height 10
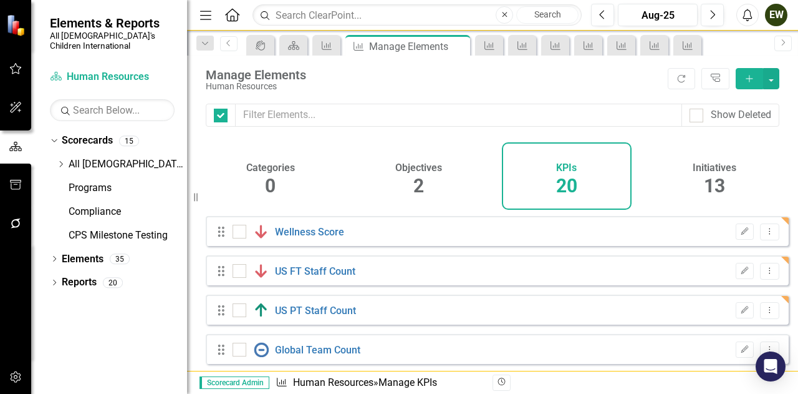
checkbox input "false"
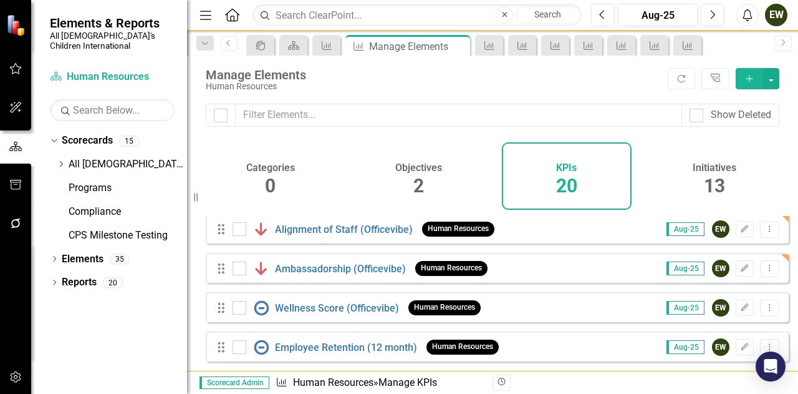
scroll to position [499, 0]
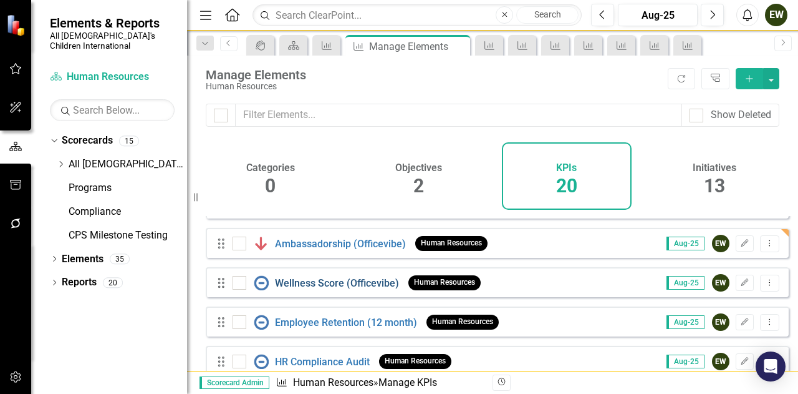
click at [320, 289] on link "Wellness Score (Officevibe)" at bounding box center [337, 283] width 124 height 12
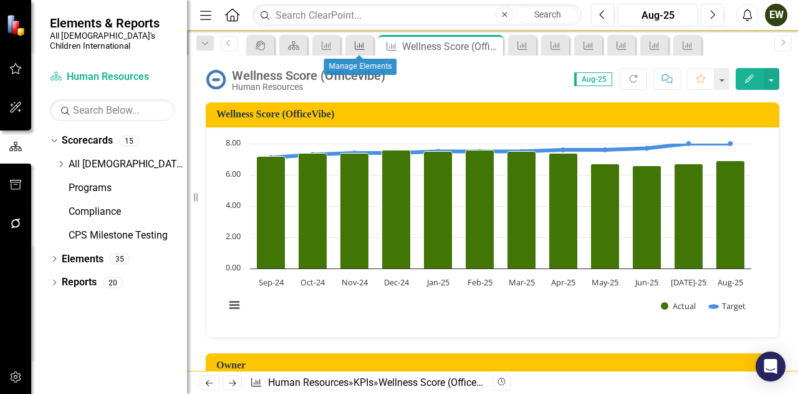
click at [366, 49] on icon "KPI" at bounding box center [360, 46] width 12 height 10
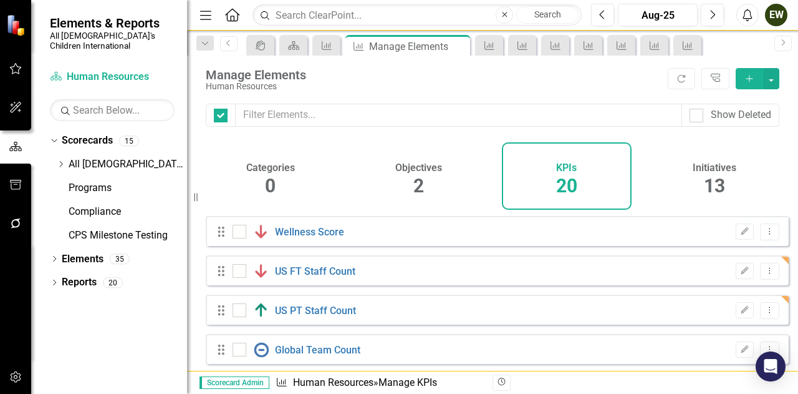
checkbox input "false"
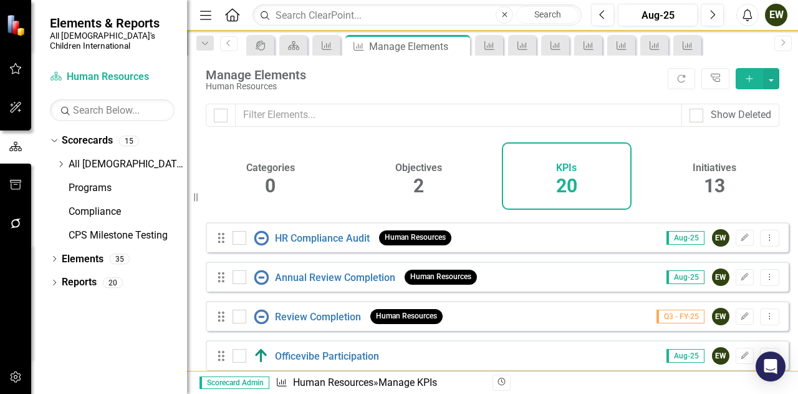
scroll to position [624, 0]
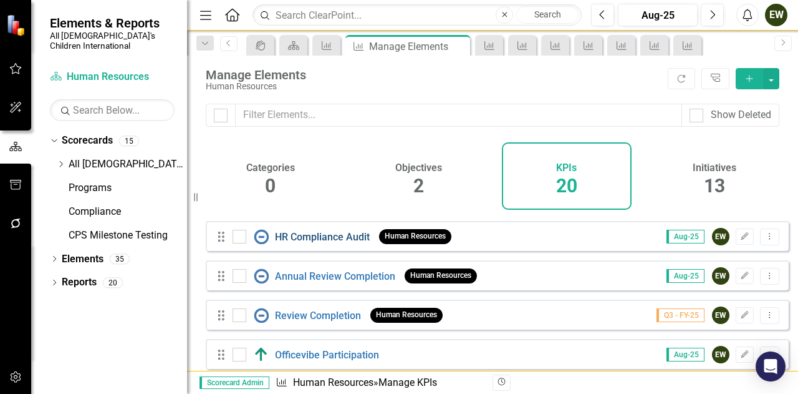
click at [302, 243] on link "HR Compliance Audit" at bounding box center [322, 237] width 95 height 12
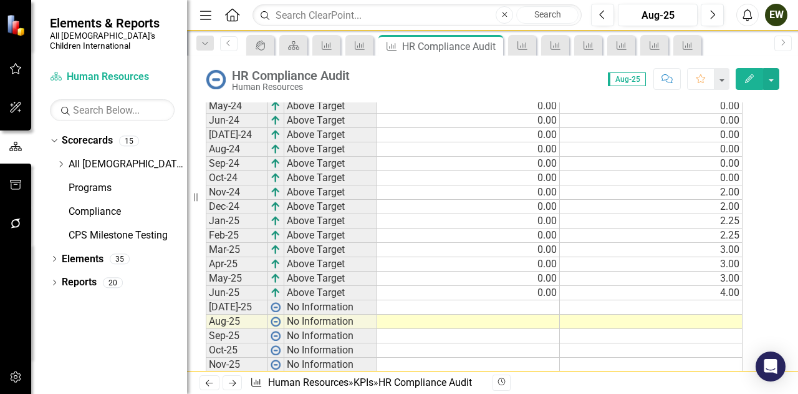
scroll to position [374, 0]
click at [691, 314] on td at bounding box center [651, 306] width 183 height 14
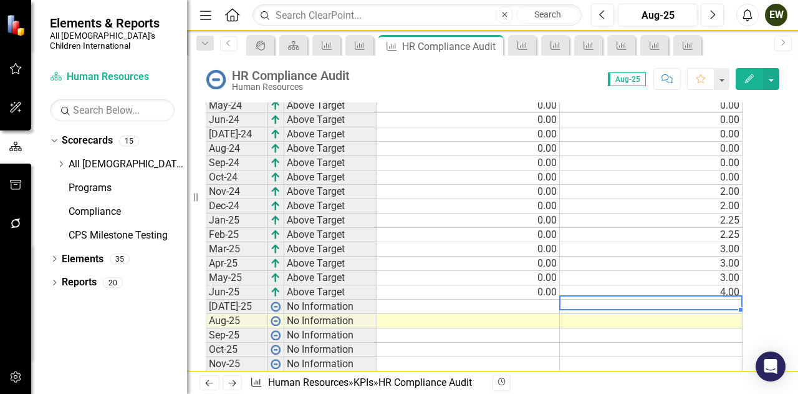
click at [691, 314] on td at bounding box center [651, 306] width 183 height 14
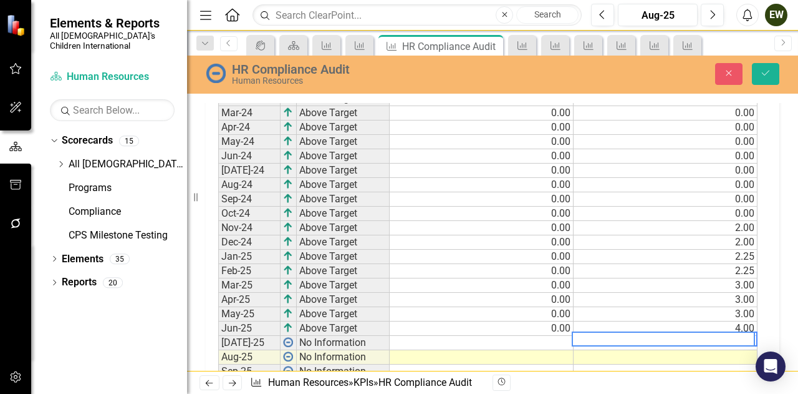
scroll to position [378, 0]
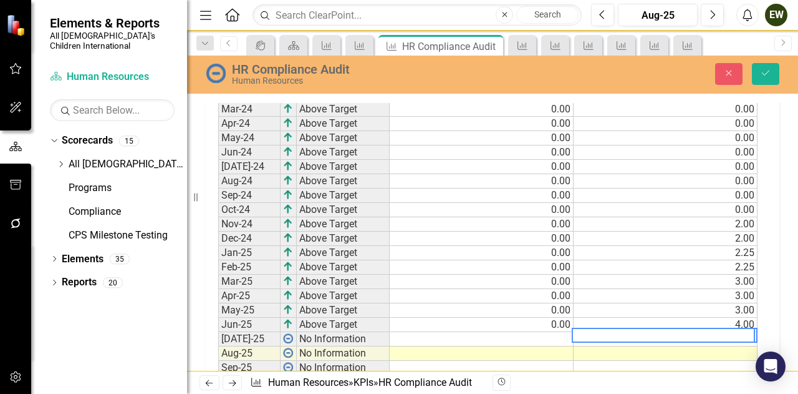
type textarea "6"
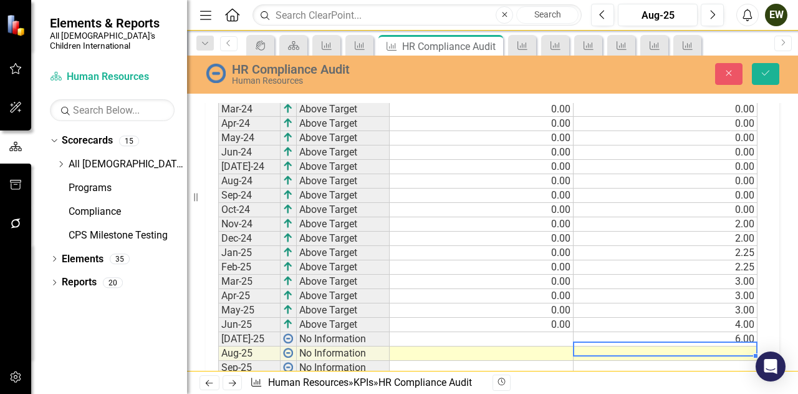
type textarea "6"
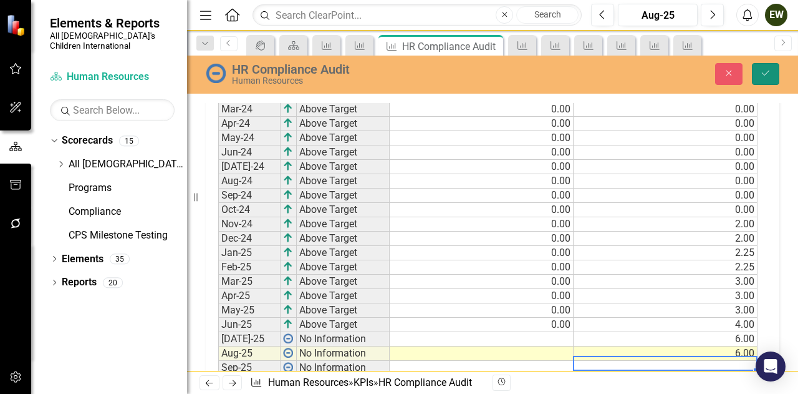
click at [770, 74] on icon "Save" at bounding box center [765, 73] width 11 height 9
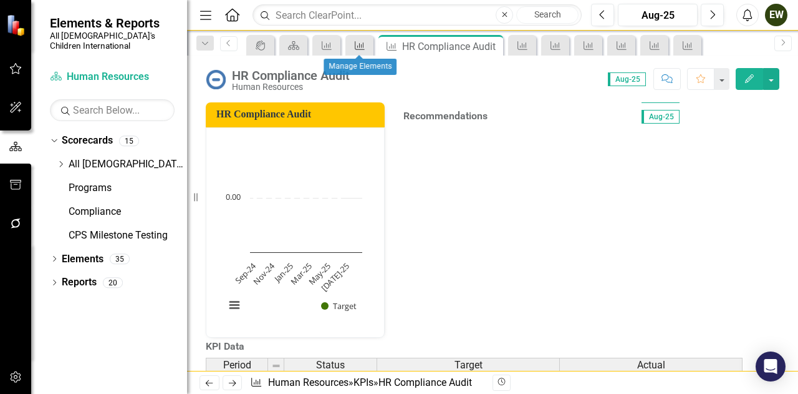
click at [355, 49] on icon "KPI" at bounding box center [360, 46] width 12 height 10
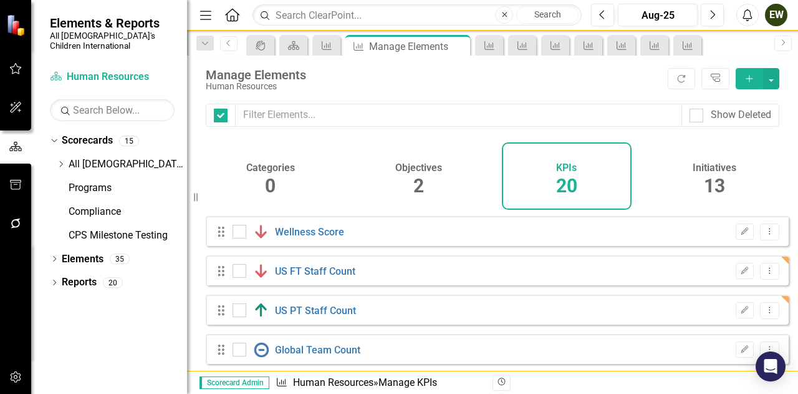
checkbox input "false"
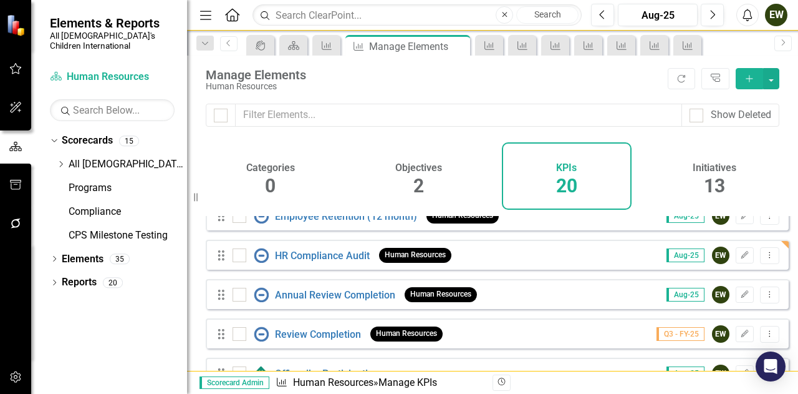
scroll to position [639, 0]
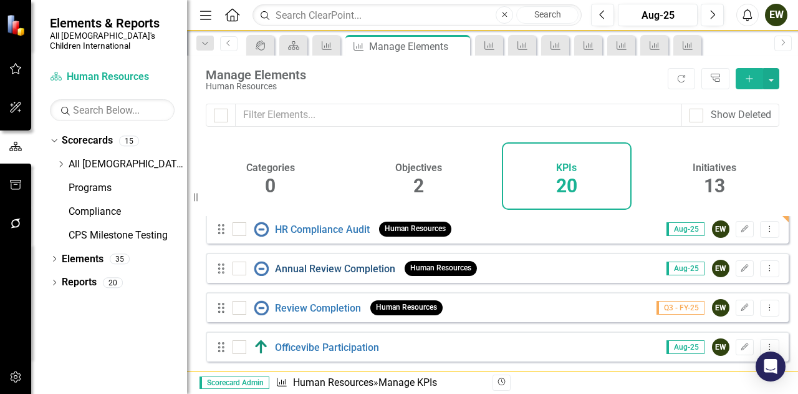
click at [327, 269] on link "Annual Review Completion" at bounding box center [335, 269] width 120 height 12
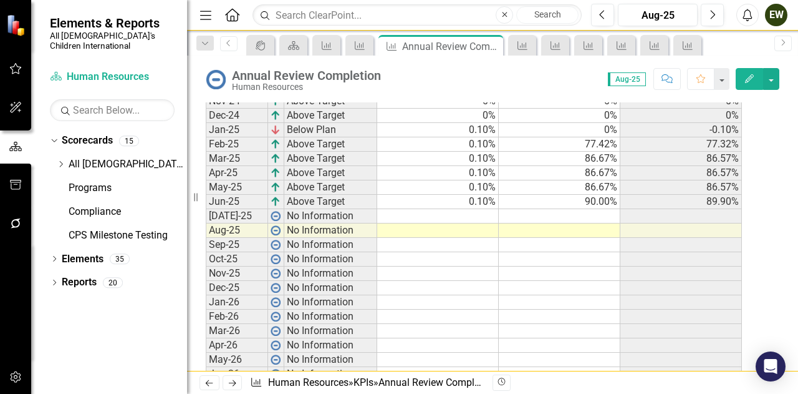
scroll to position [748, 0]
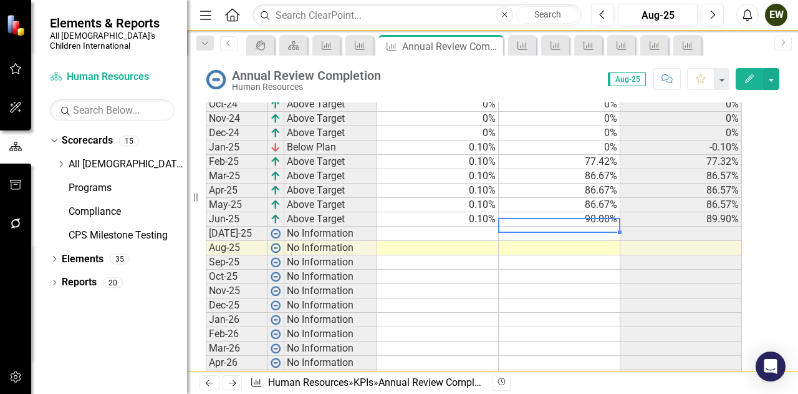
click at [561, 241] on td at bounding box center [560, 233] width 122 height 14
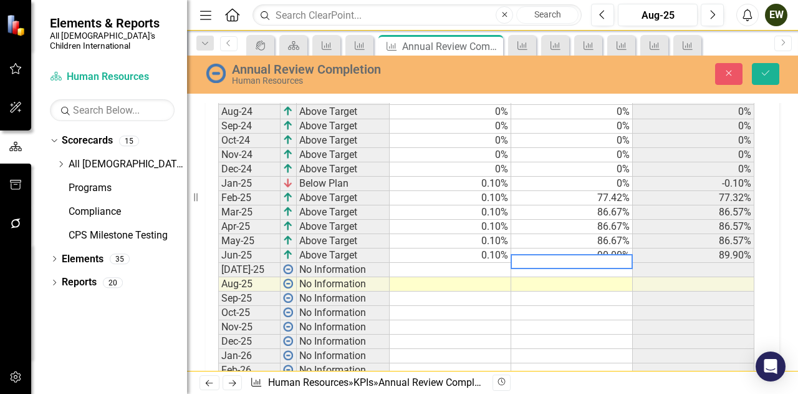
scroll to position [752, 0]
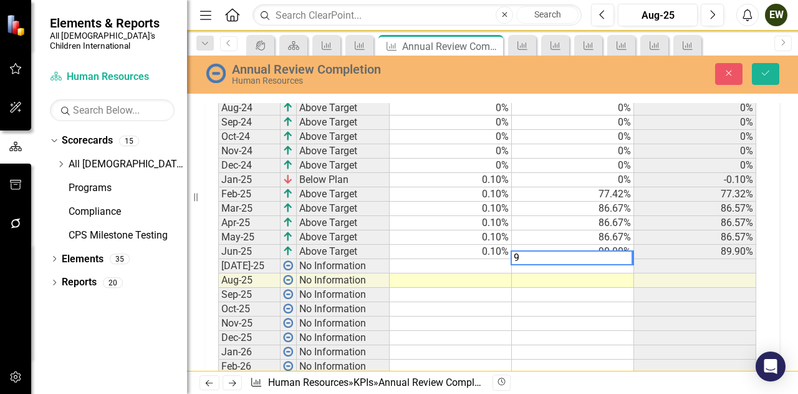
type textarea "90"
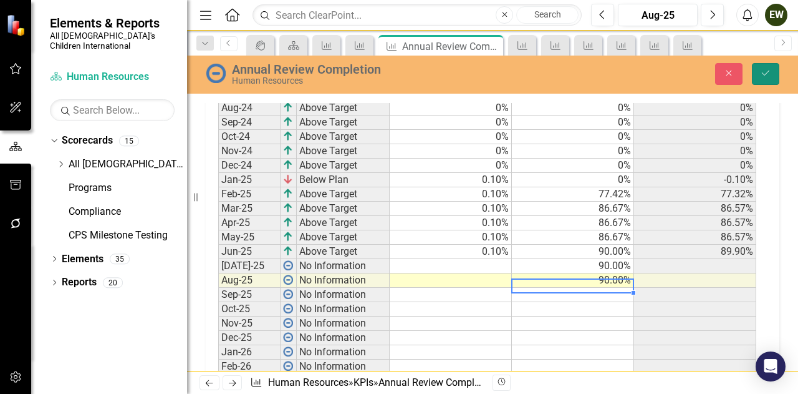
click at [761, 75] on icon "Save" at bounding box center [765, 73] width 11 height 9
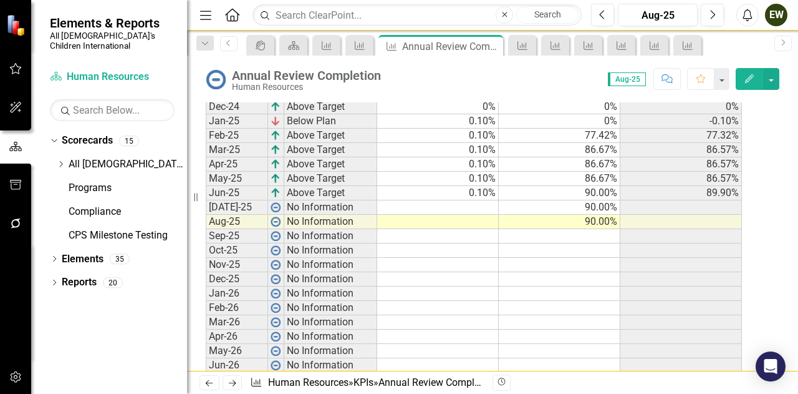
scroll to position [811, 0]
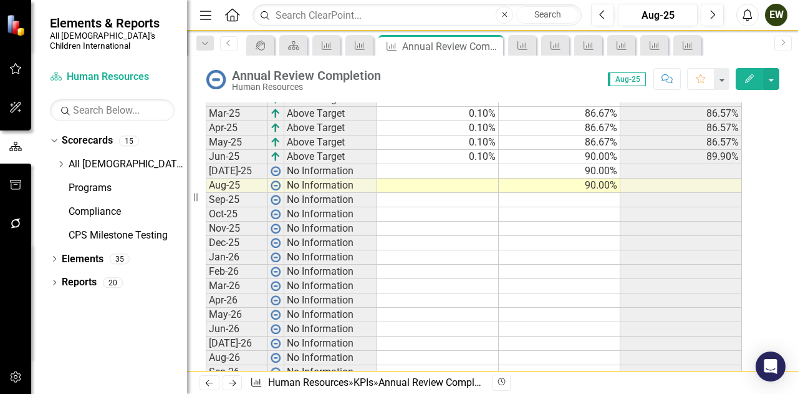
click at [495, 178] on td at bounding box center [438, 171] width 122 height 14
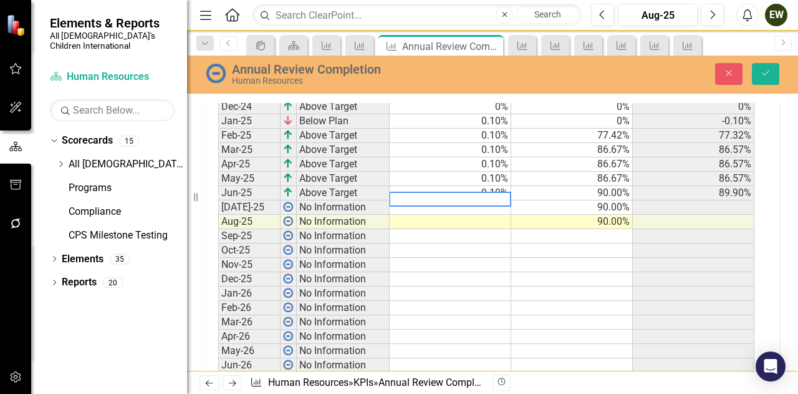
scroll to position [814, 0]
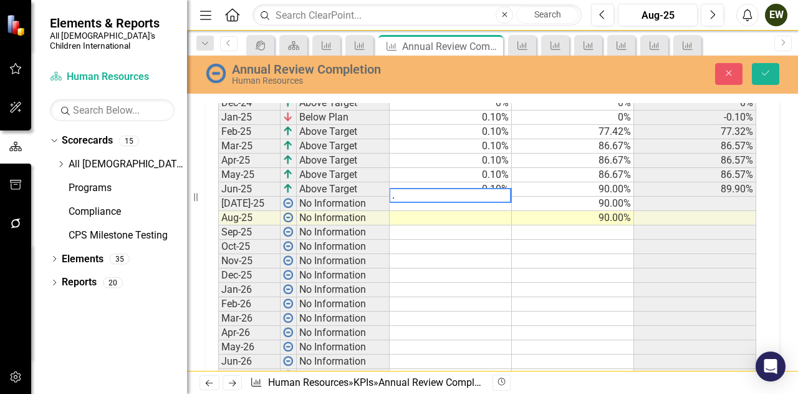
type textarea ".1"
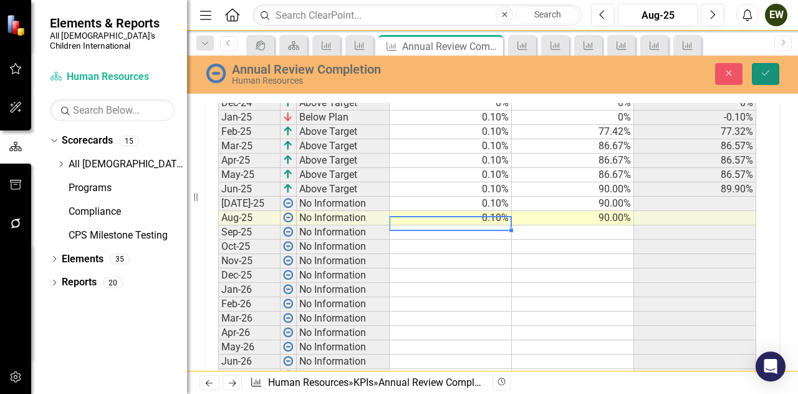
click at [767, 67] on button "Save" at bounding box center [765, 74] width 27 height 22
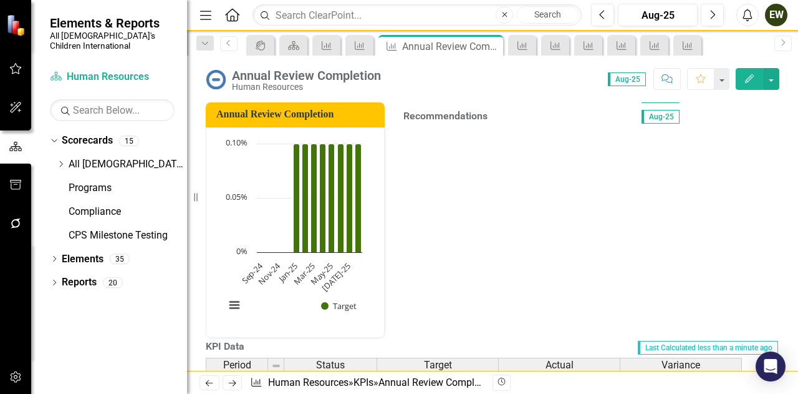
scroll to position [748, 0]
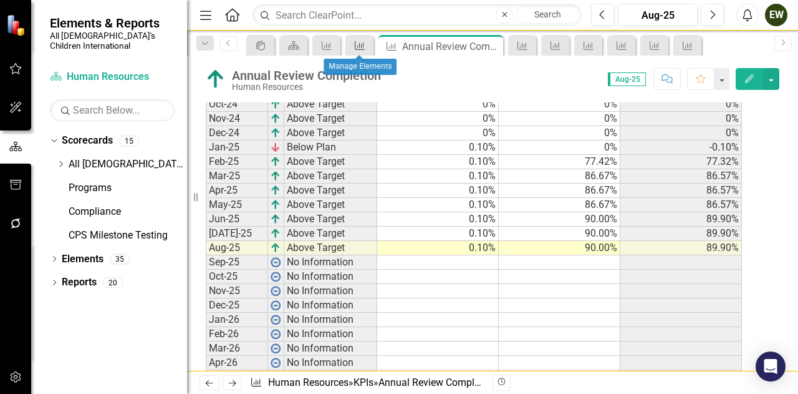
click at [359, 47] on icon at bounding box center [360, 45] width 10 height 9
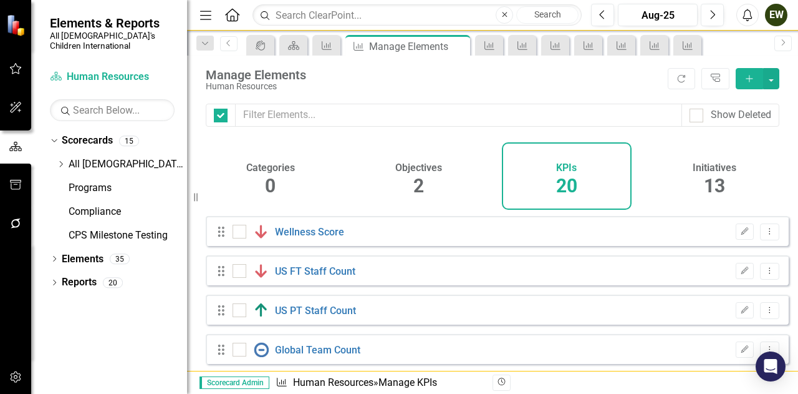
checkbox input "false"
